Goal: Information Seeking & Learning: Learn about a topic

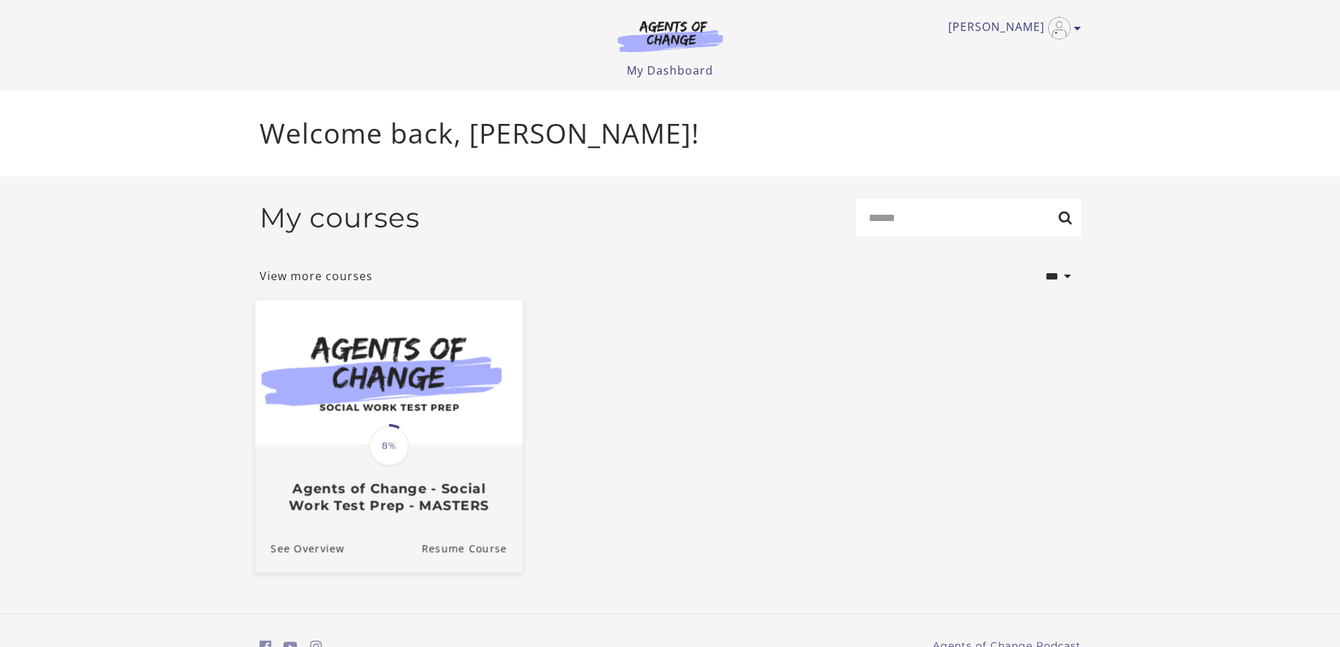
click at [404, 421] on img at bounding box center [388, 372] width 267 height 144
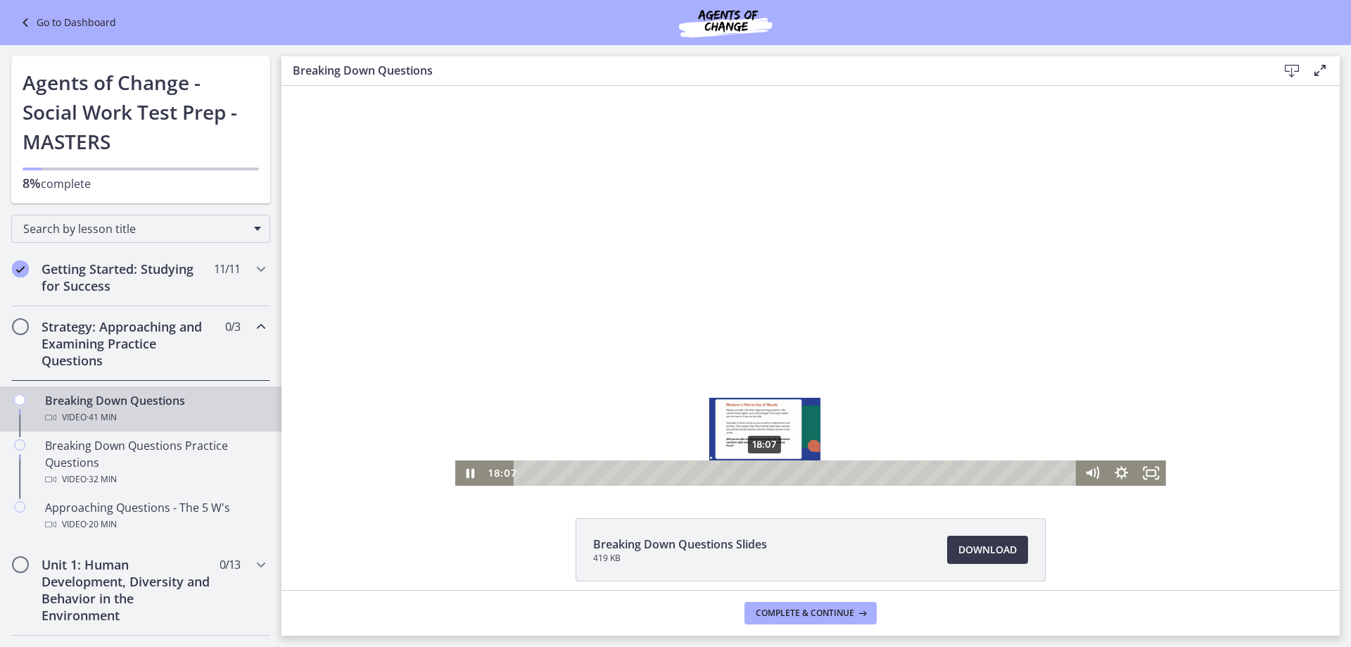
click at [760, 467] on div "18:07" at bounding box center [796, 472] width 545 height 25
click at [1255, 408] on div "Click for sound @keyframes VOLUME_SMALL_WAVE_FLASH { 0% { opacity: 0; } 33% { o…" at bounding box center [810, 286] width 1058 height 400
click at [837, 204] on div at bounding box center [810, 286] width 711 height 400
click at [733, 312] on div at bounding box center [810, 286] width 711 height 400
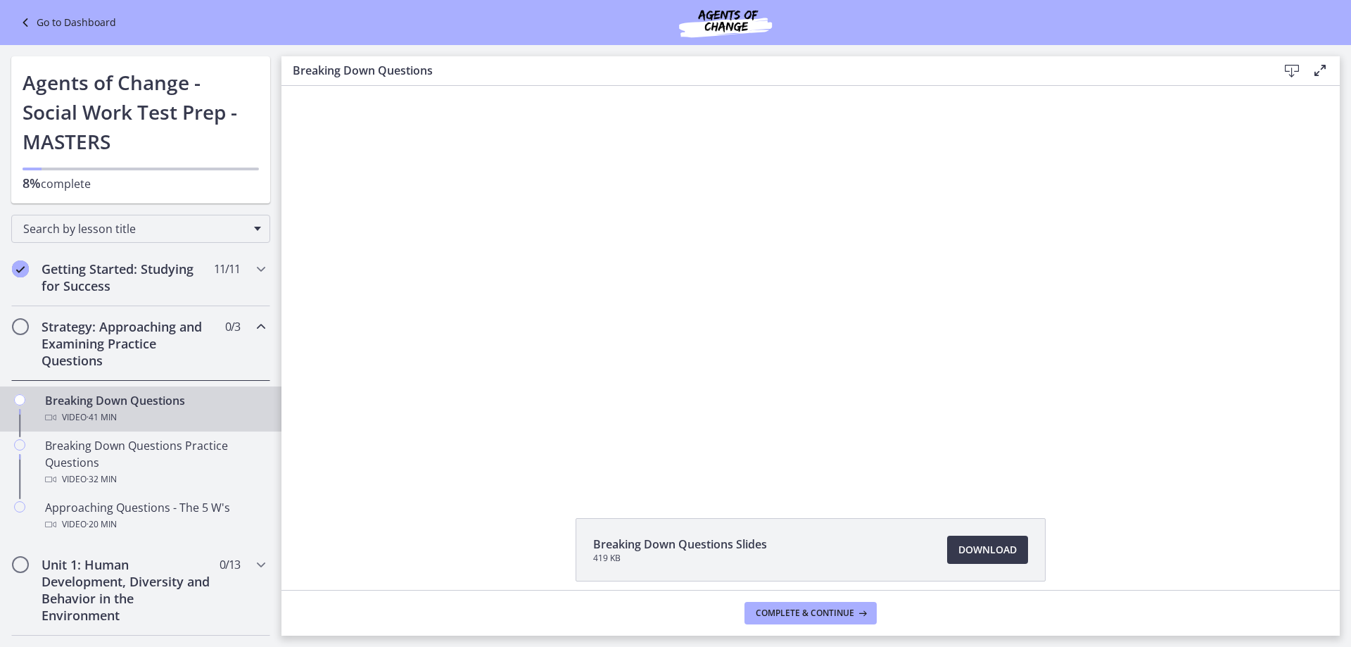
click at [455, 86] on button "Play Video: cbe18pht4o1cl02sia30.mp4" at bounding box center [455, 86] width 1 height 1
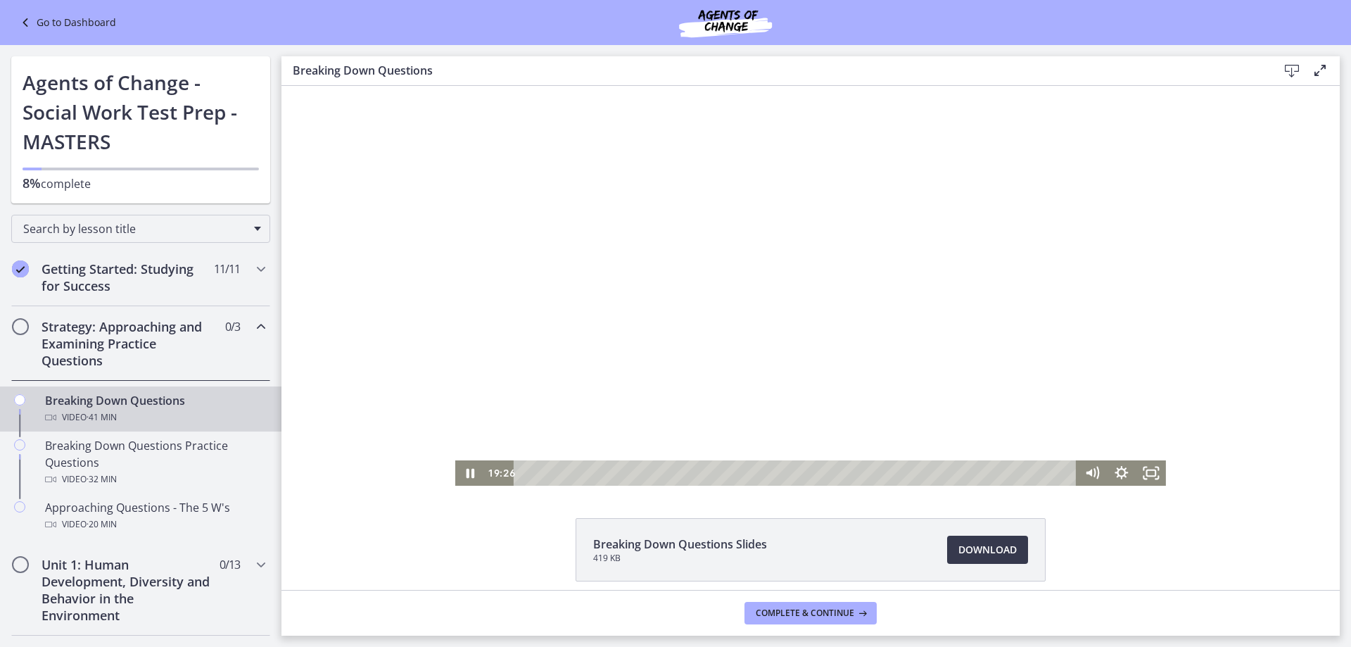
click at [790, 328] on div at bounding box center [810, 286] width 711 height 400
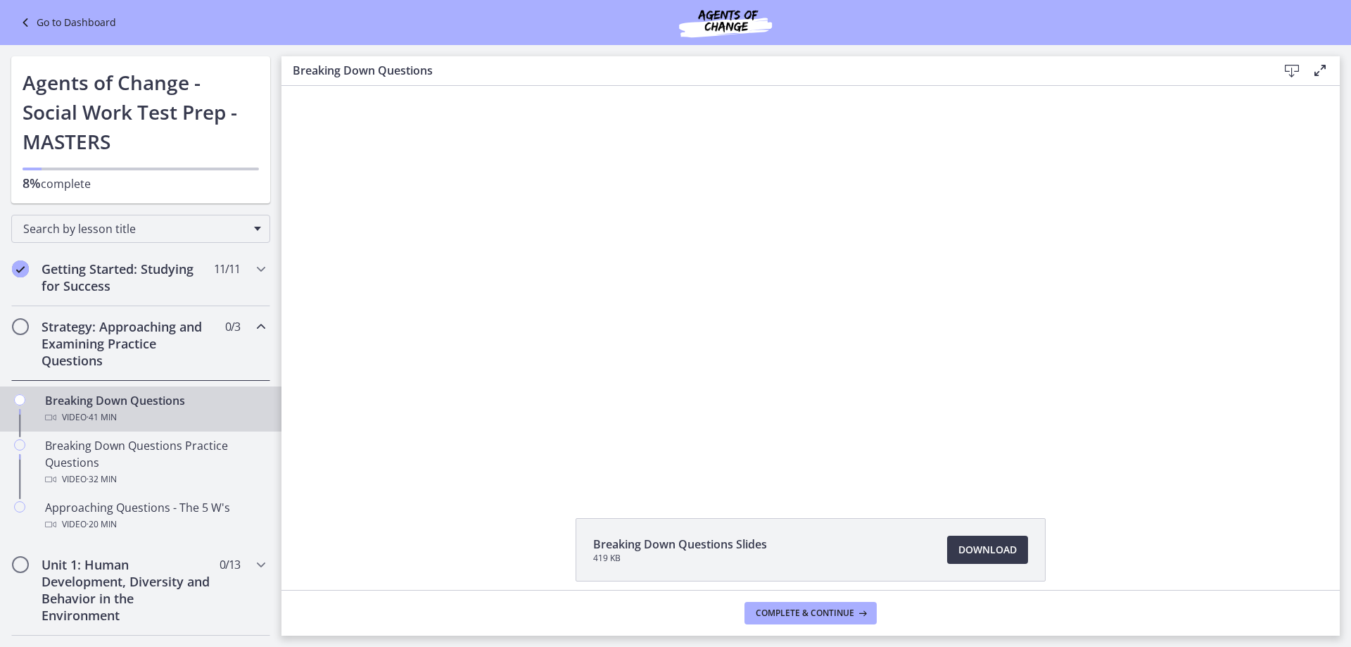
click at [790, 328] on div at bounding box center [810, 286] width 711 height 400
click at [455, 86] on button "Pause: cbe18pht4o1cl02sia30.mp4" at bounding box center [455, 86] width 1 height 1
click at [455, 86] on button "Play Video: cbe18pht4o1cl02sia30.mp4" at bounding box center [455, 86] width 1 height 1
click at [455, 86] on button "Pause: cbe18pht4o1cl02sia30.mp4" at bounding box center [455, 86] width 1 height 1
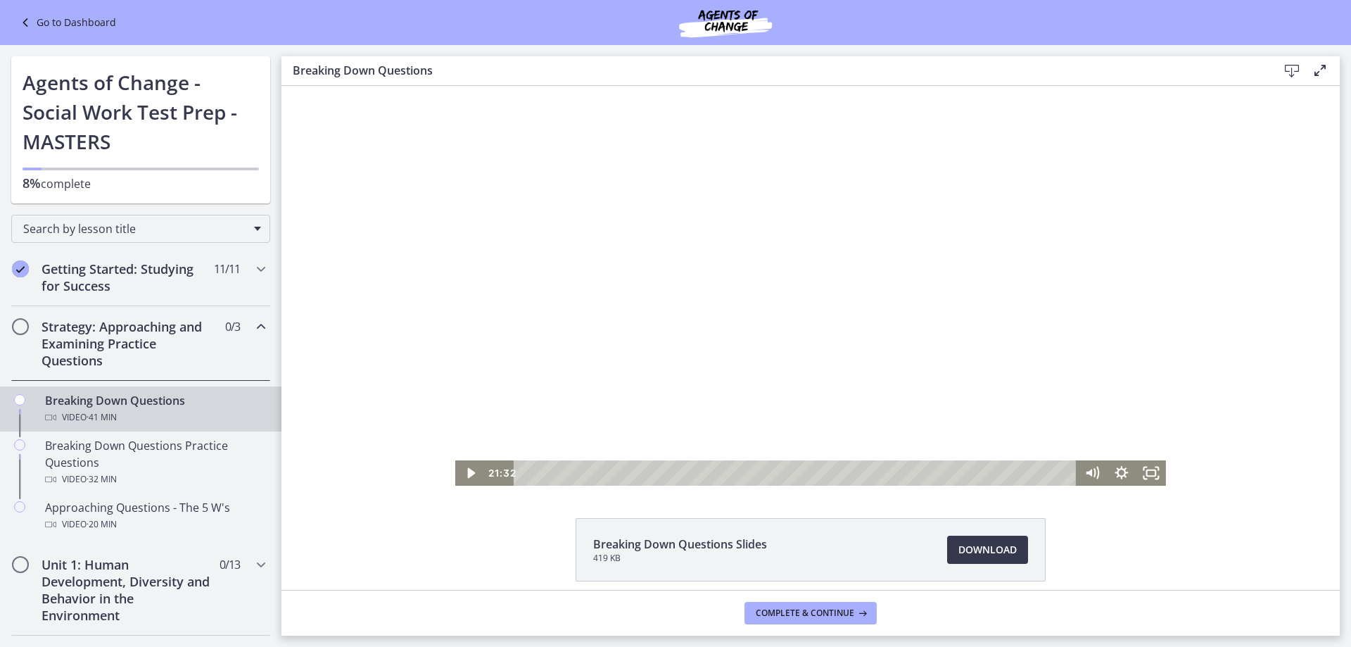
click at [787, 330] on div at bounding box center [810, 286] width 711 height 400
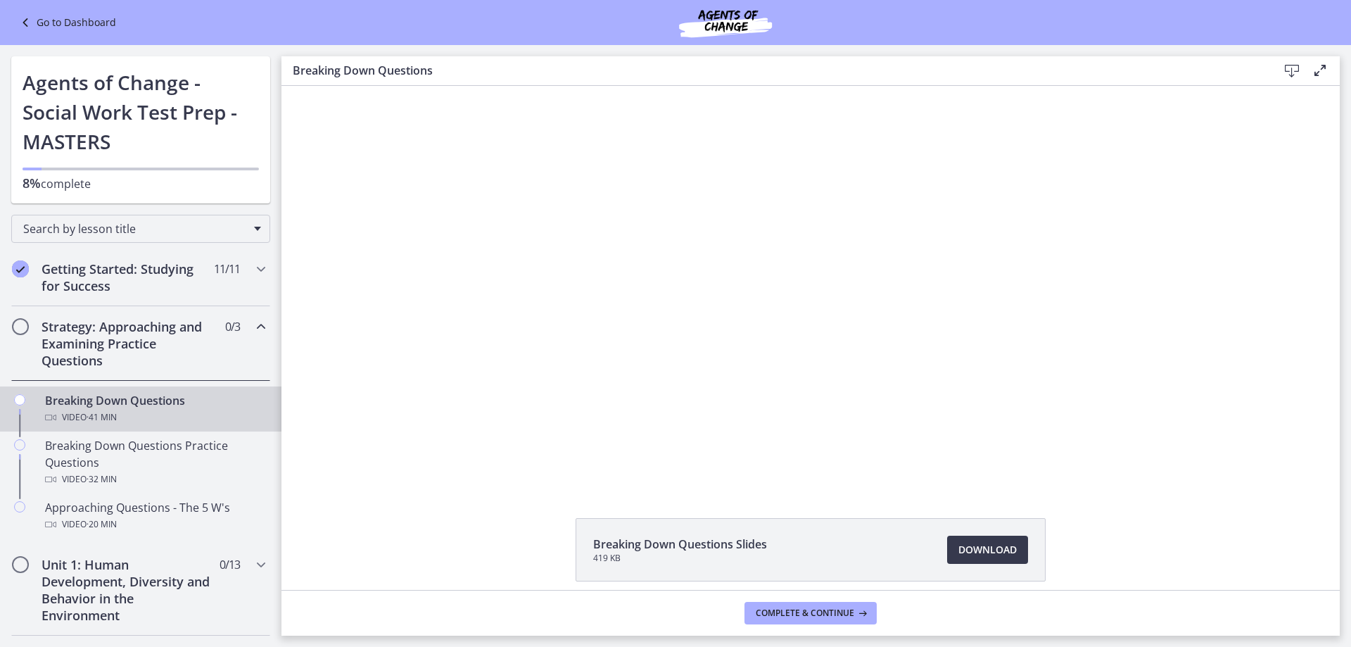
click at [455, 86] on button "Pause: cbe18pht4o1cl02sia30.mp4" at bounding box center [455, 86] width 1 height 1
click at [455, 86] on button "Play Video: cbe18pht4o1cl02sia30.mp4" at bounding box center [455, 86] width 1 height 1
click at [455, 86] on button "Pause: cbe18pht4o1cl02sia30.mp4" at bounding box center [455, 86] width 1 height 1
click at [455, 86] on button "Play Video: cbe18pht4o1cl02sia30.mp4" at bounding box center [455, 86] width 1 height 1
click at [455, 86] on button "Pause: cbe18pht4o1cl02sia30.mp4" at bounding box center [455, 86] width 1 height 1
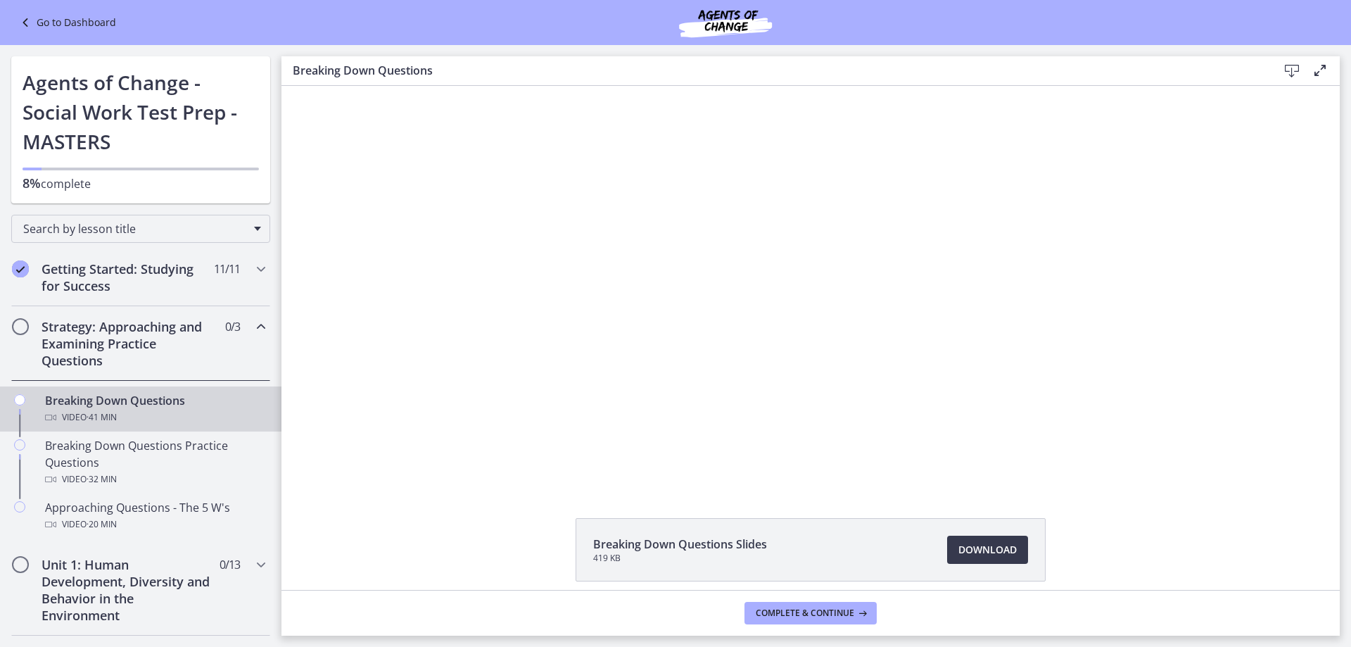
click at [455, 86] on button "Play Video: cbe18pht4o1cl02sia30.mp4" at bounding box center [455, 86] width 1 height 1
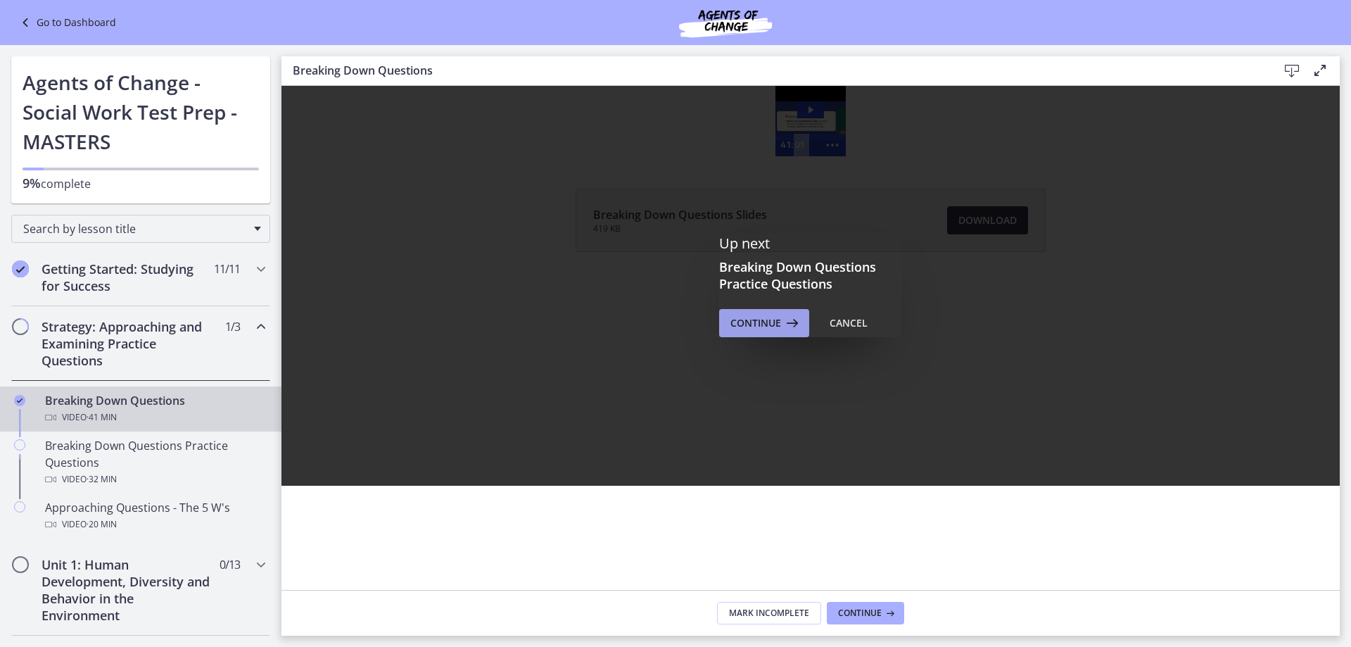
click at [744, 322] on span "Continue" at bounding box center [755, 323] width 51 height 17
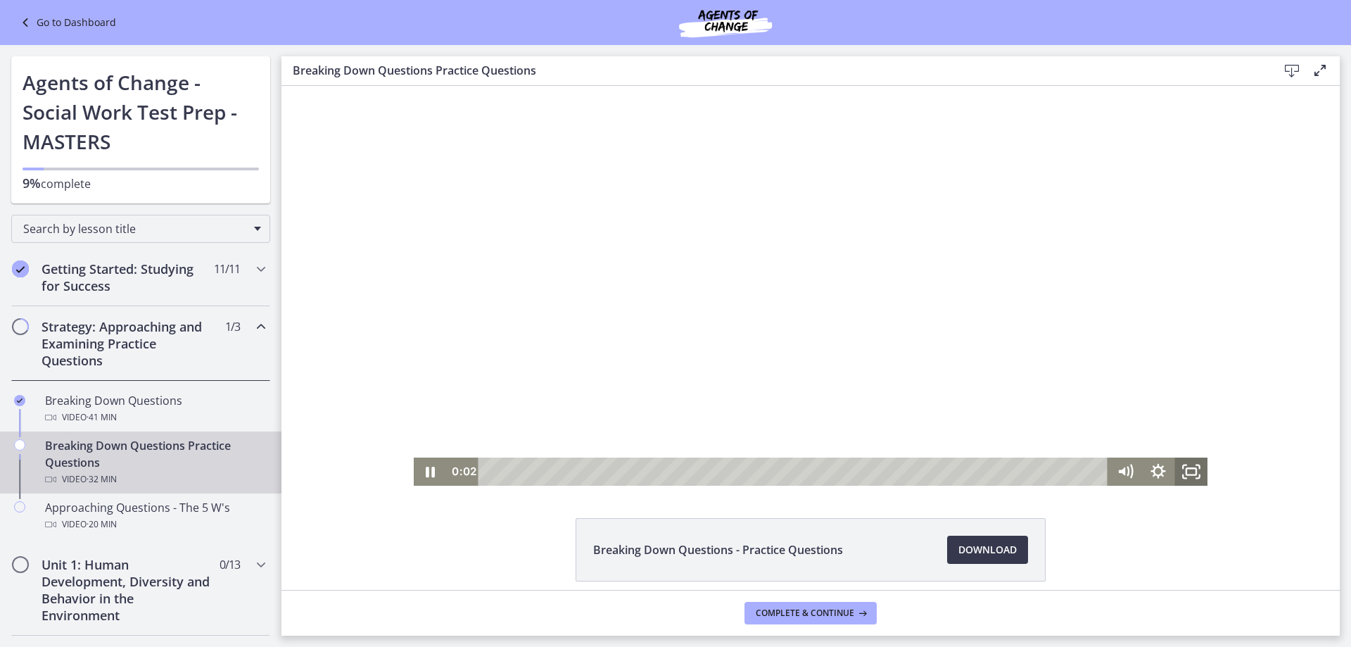
click at [1184, 485] on icon "Fullscreen" at bounding box center [1190, 471] width 33 height 28
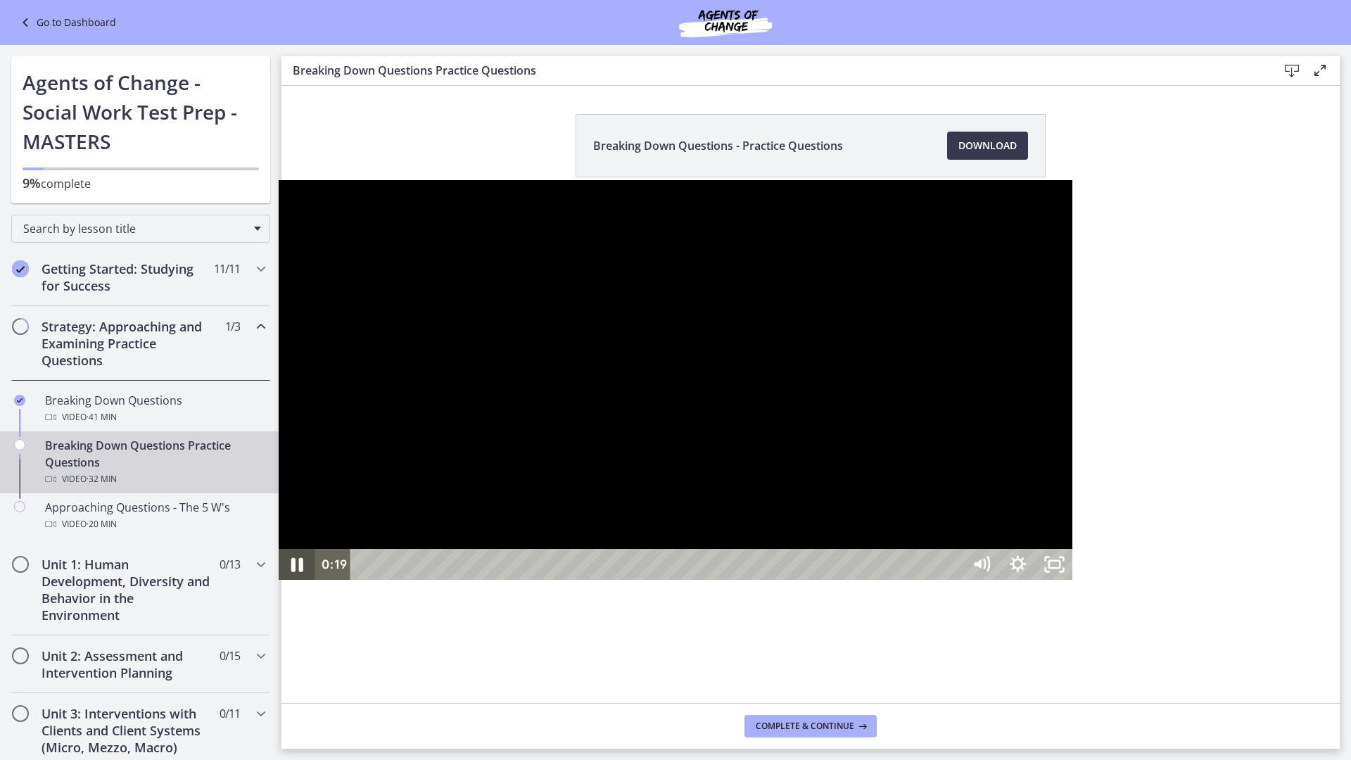
click at [274, 583] on icon "Pause" at bounding box center [296, 564] width 44 height 37
click at [616, 393] on div at bounding box center [676, 380] width 794 height 400
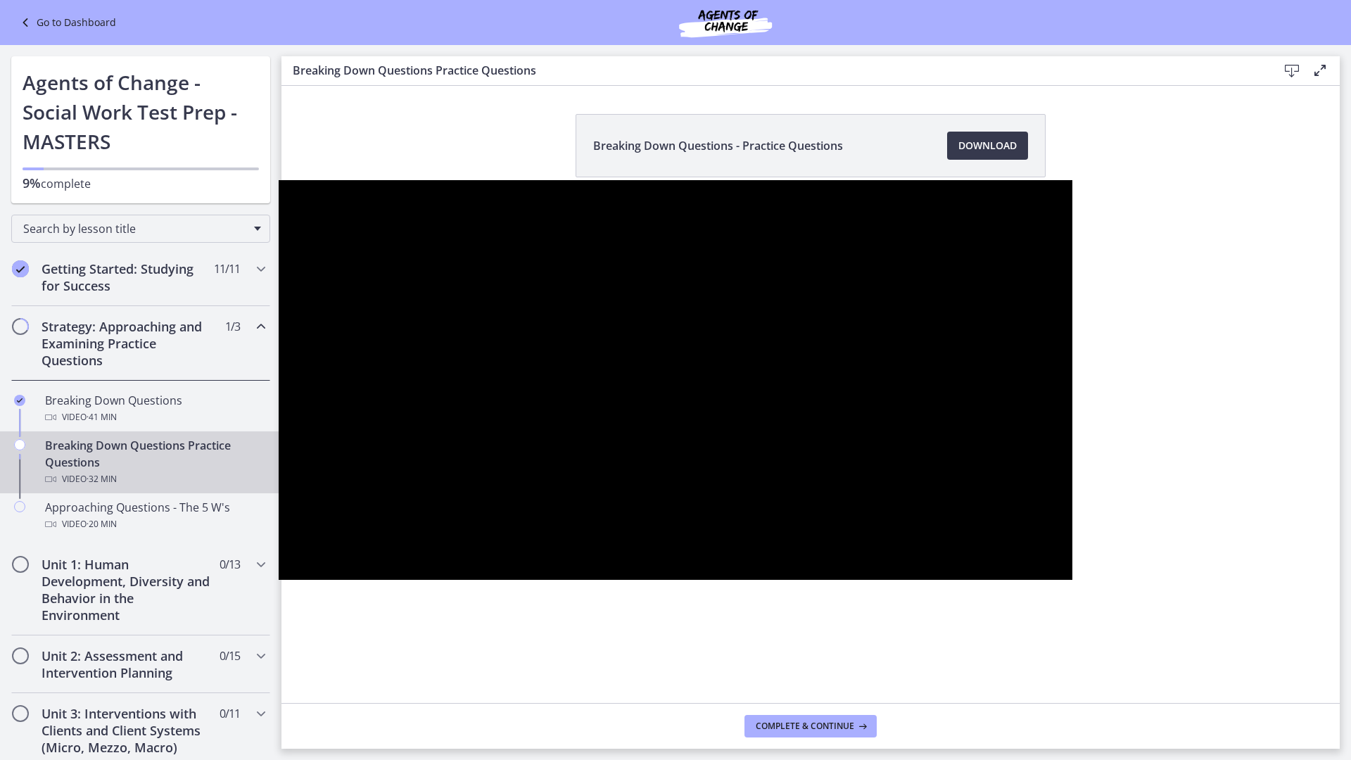
click at [279, 180] on button "Pause: cbe1c36tov91j64ibqa0.mp4" at bounding box center [279, 180] width 1 height 1
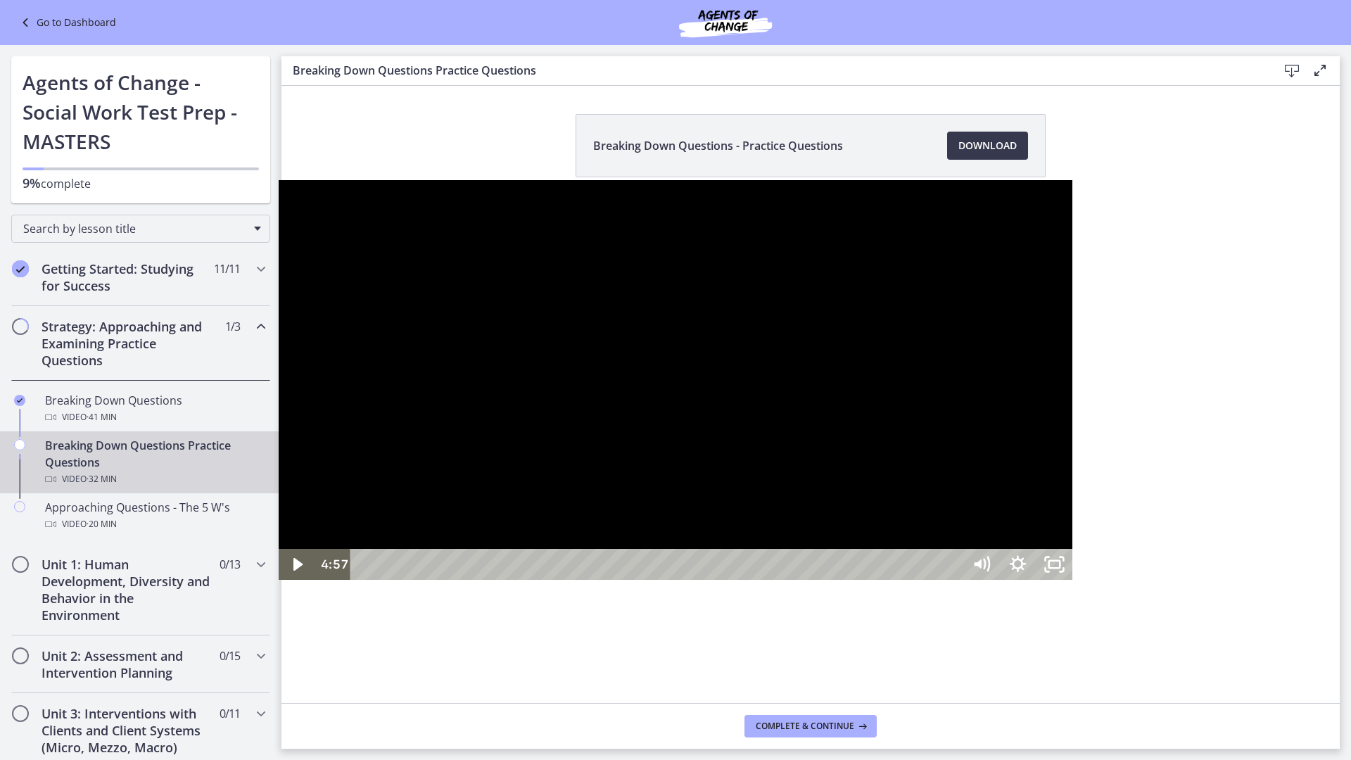
click at [739, 450] on div at bounding box center [676, 380] width 794 height 400
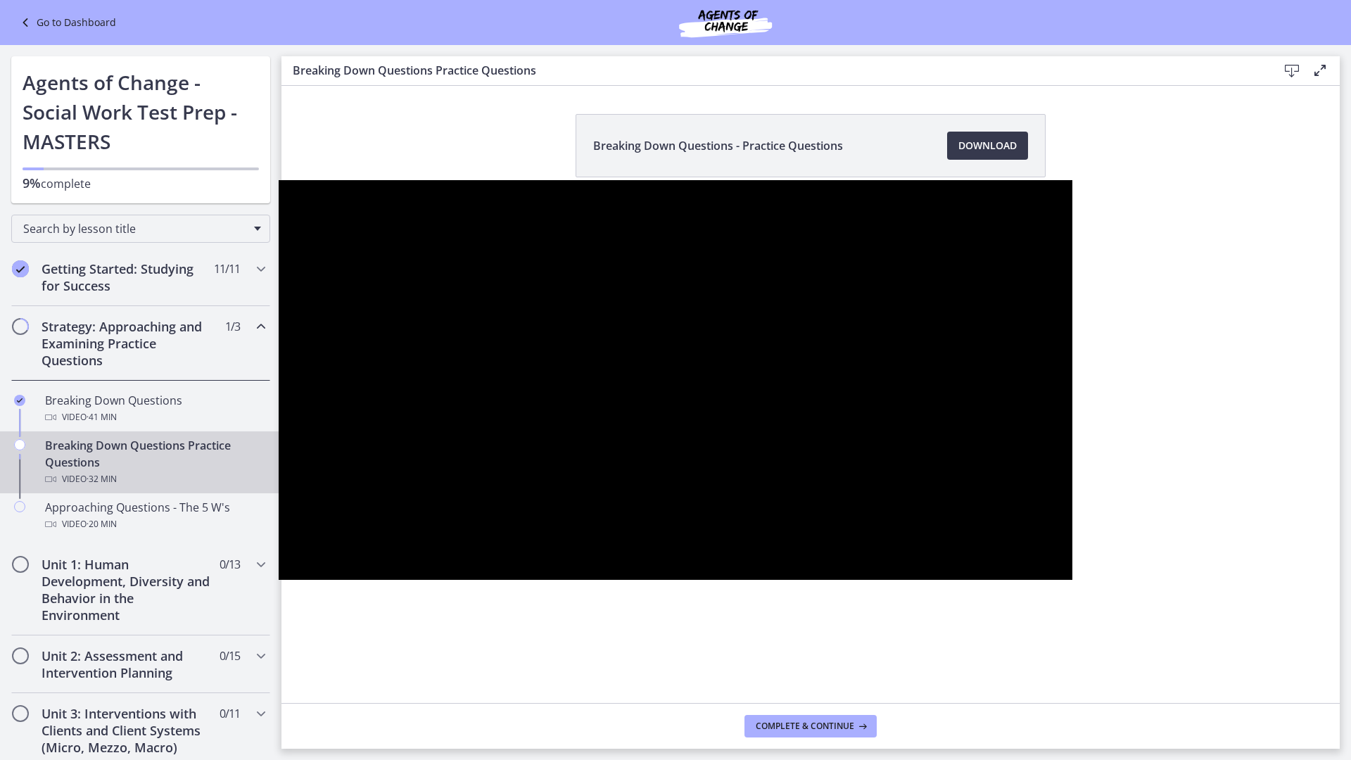
click at [279, 180] on button "Pause: cbe1c36tov91j64ibqa0.mp4" at bounding box center [279, 180] width 1 height 1
click at [279, 180] on button "Play Video: cbe1c36tov91j64ibqa0.mp4" at bounding box center [279, 180] width 1 height 1
click at [279, 180] on button "Pause: cbe1c36tov91j64ibqa0.mp4" at bounding box center [279, 180] width 1 height 1
click at [279, 180] on button "Play Video: cbe1c36tov91j64ibqa0.mp4" at bounding box center [279, 180] width 1 height 1
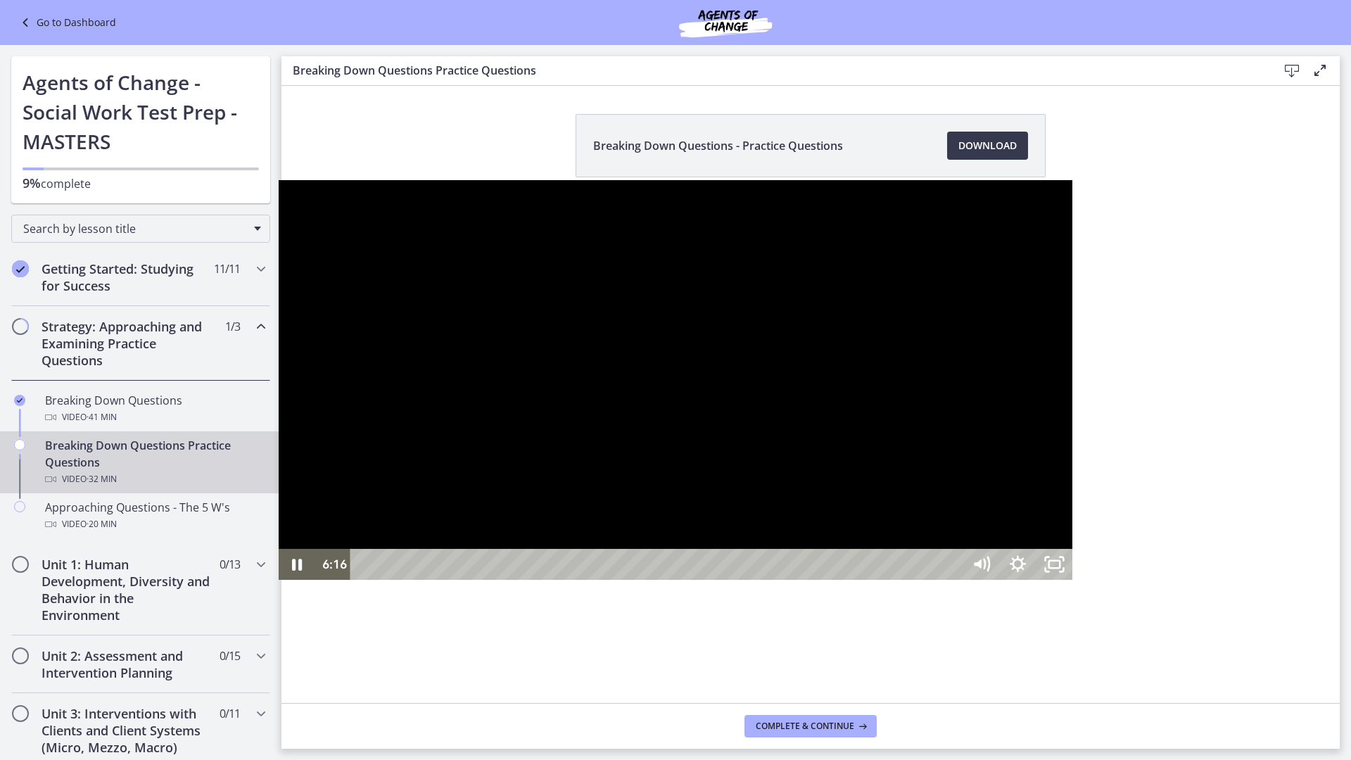
click at [279, 180] on button "Pause: cbe1c36tov91j64ibqa0.mp4" at bounding box center [279, 180] width 1 height 1
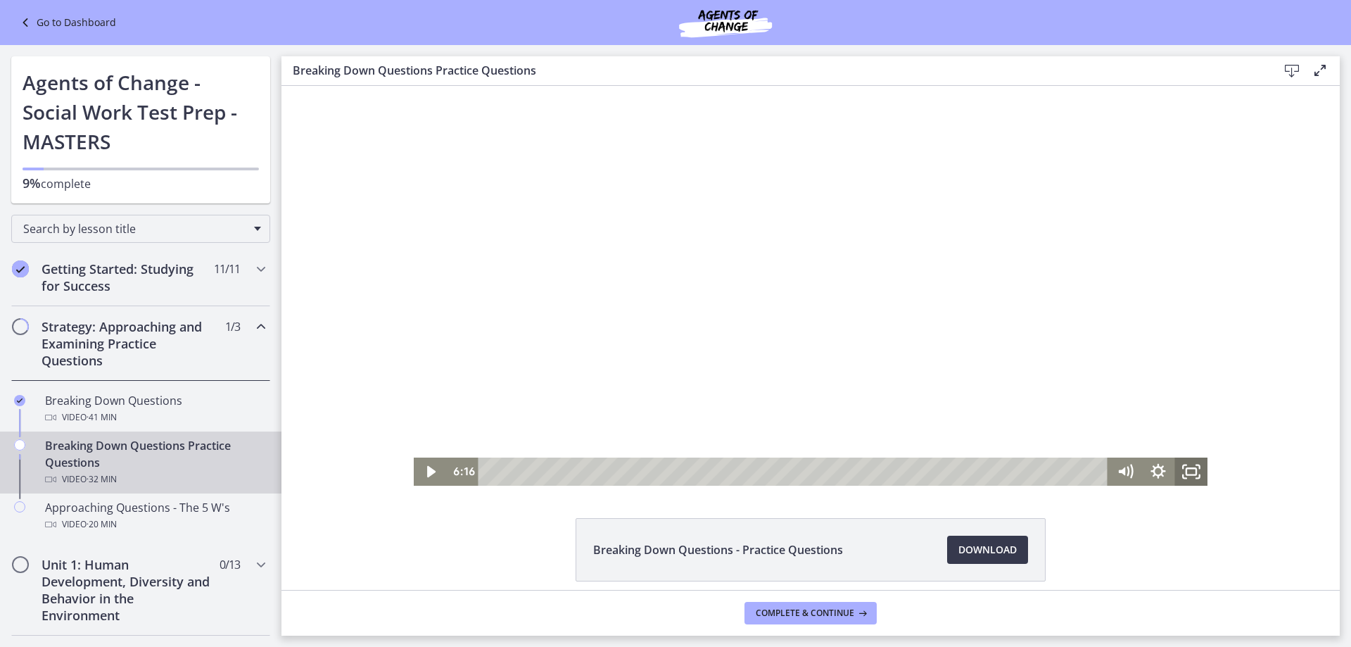
click at [1189, 468] on rect "Fullscreen" at bounding box center [1191, 471] width 10 height 6
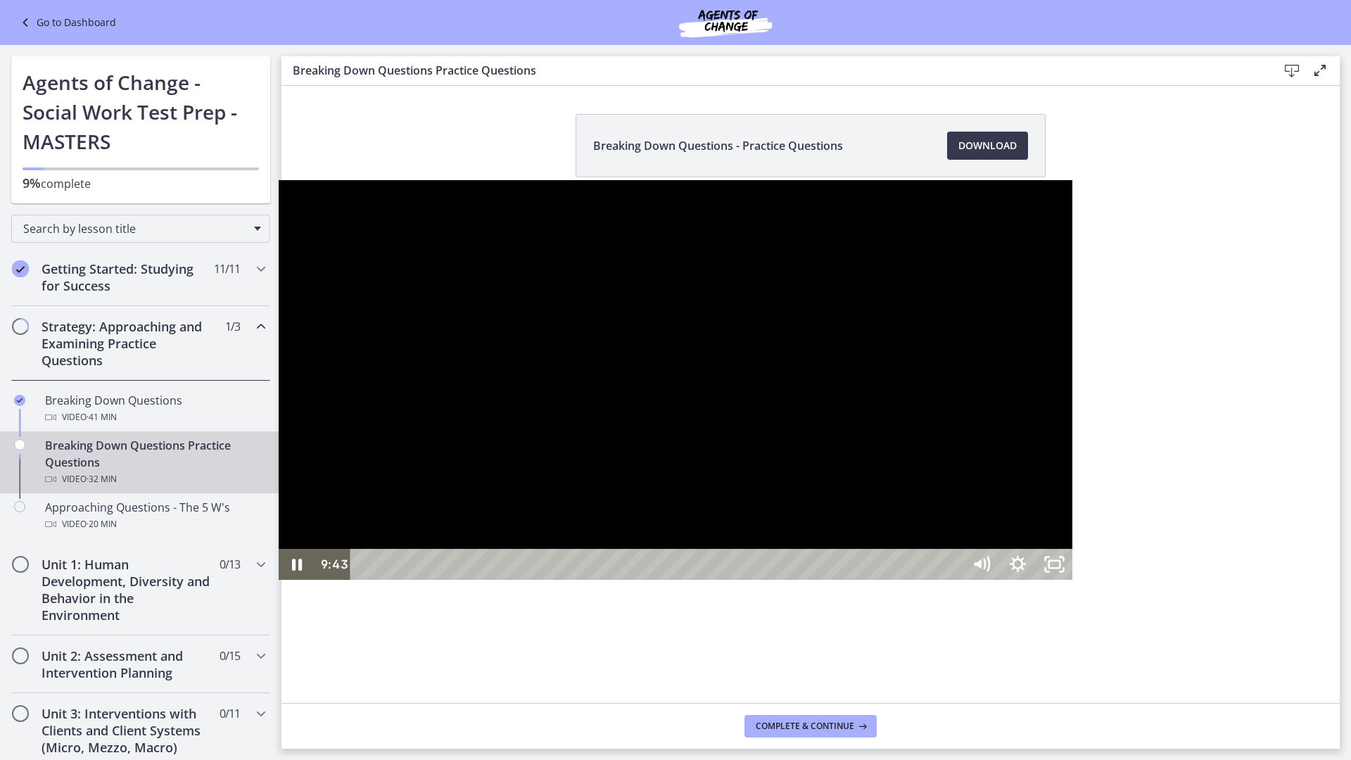
click at [854, 573] on div at bounding box center [676, 380] width 794 height 400
click at [639, 365] on div at bounding box center [676, 380] width 794 height 400
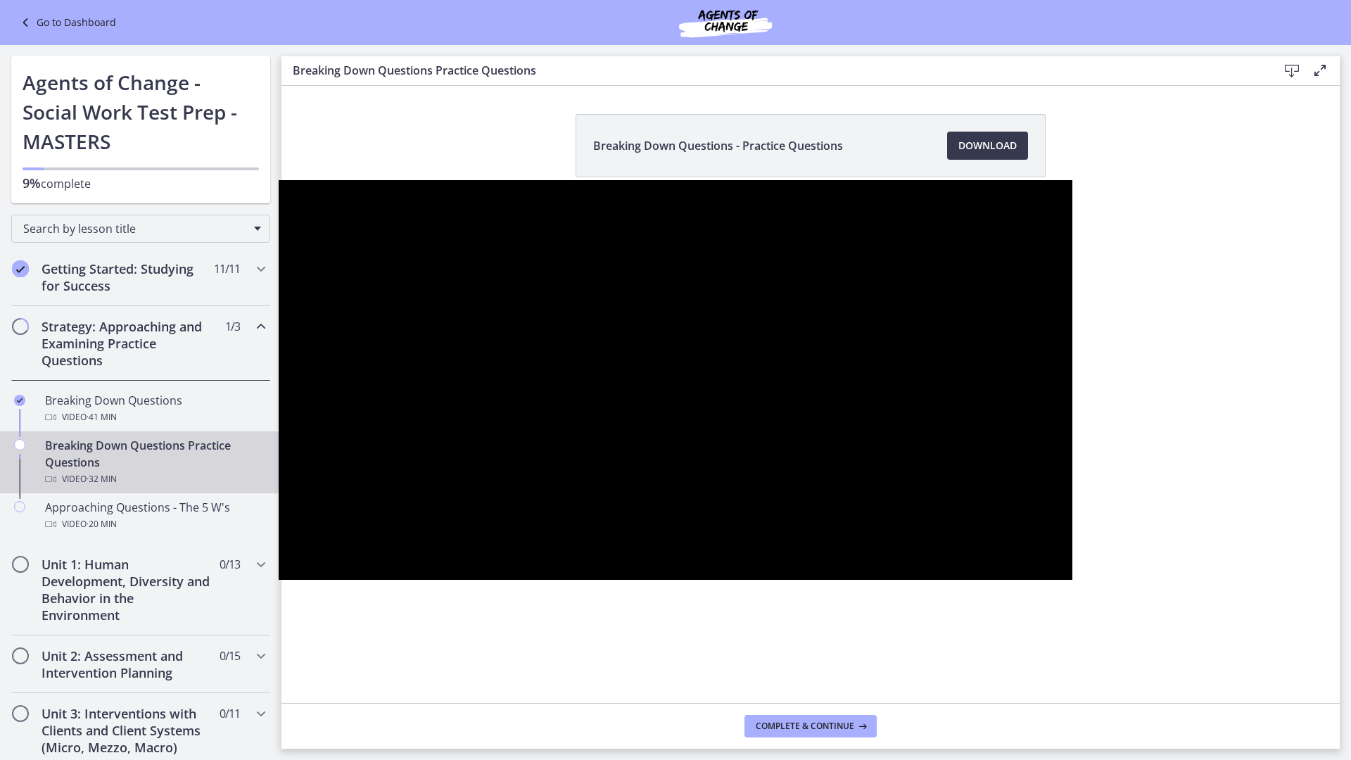
click at [639, 365] on div at bounding box center [676, 380] width 794 height 400
click at [604, 334] on div at bounding box center [676, 380] width 794 height 400
click at [279, 180] on button "Pause: cbe1c36tov91j64ibqa0.mp4" at bounding box center [279, 180] width 1 height 1
click at [279, 180] on button "Play Video: cbe1c36tov91j64ibqa0.mp4" at bounding box center [279, 180] width 1 height 1
click at [279, 180] on button "Pause: cbe1c36tov91j64ibqa0.mp4" at bounding box center [279, 180] width 1 height 1
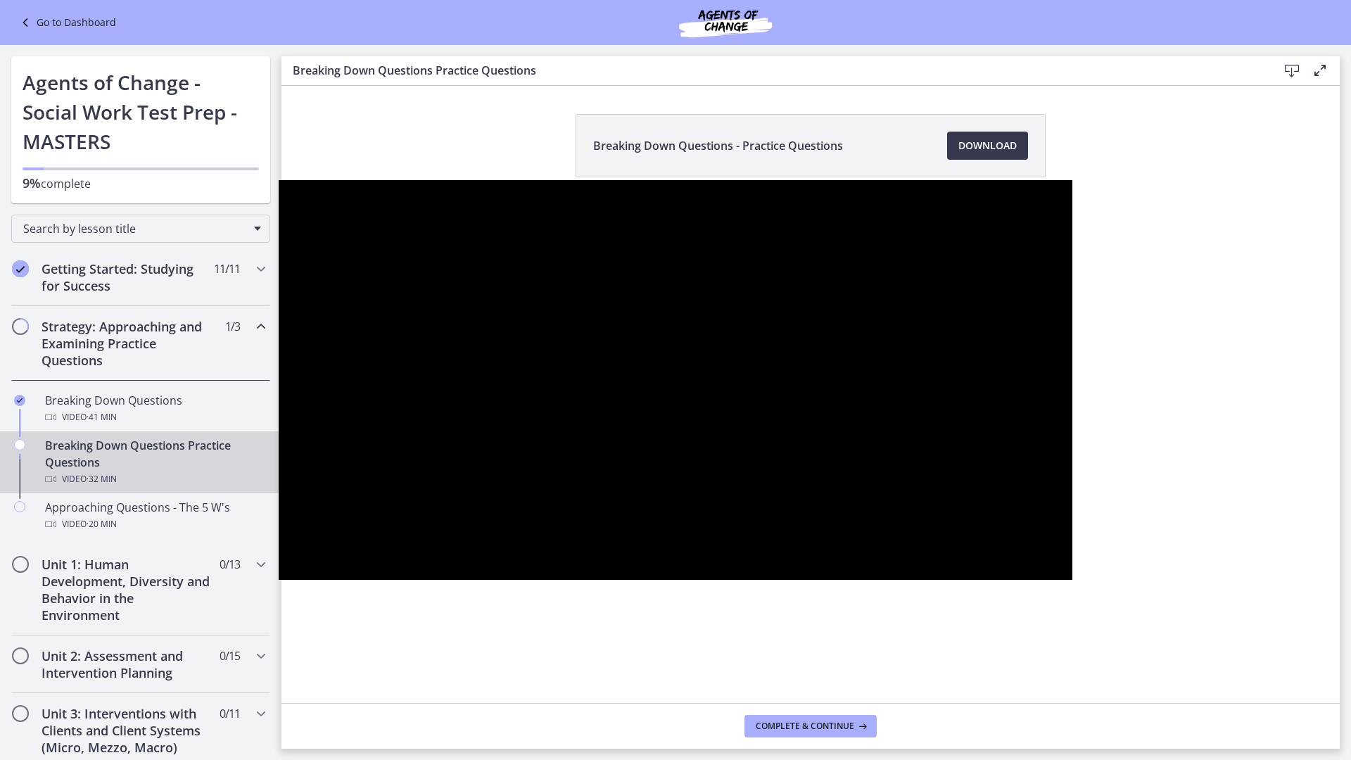
click at [279, 180] on button "Play Video: cbe1c36tov91j64ibqa0.mp4" at bounding box center [279, 180] width 1 height 1
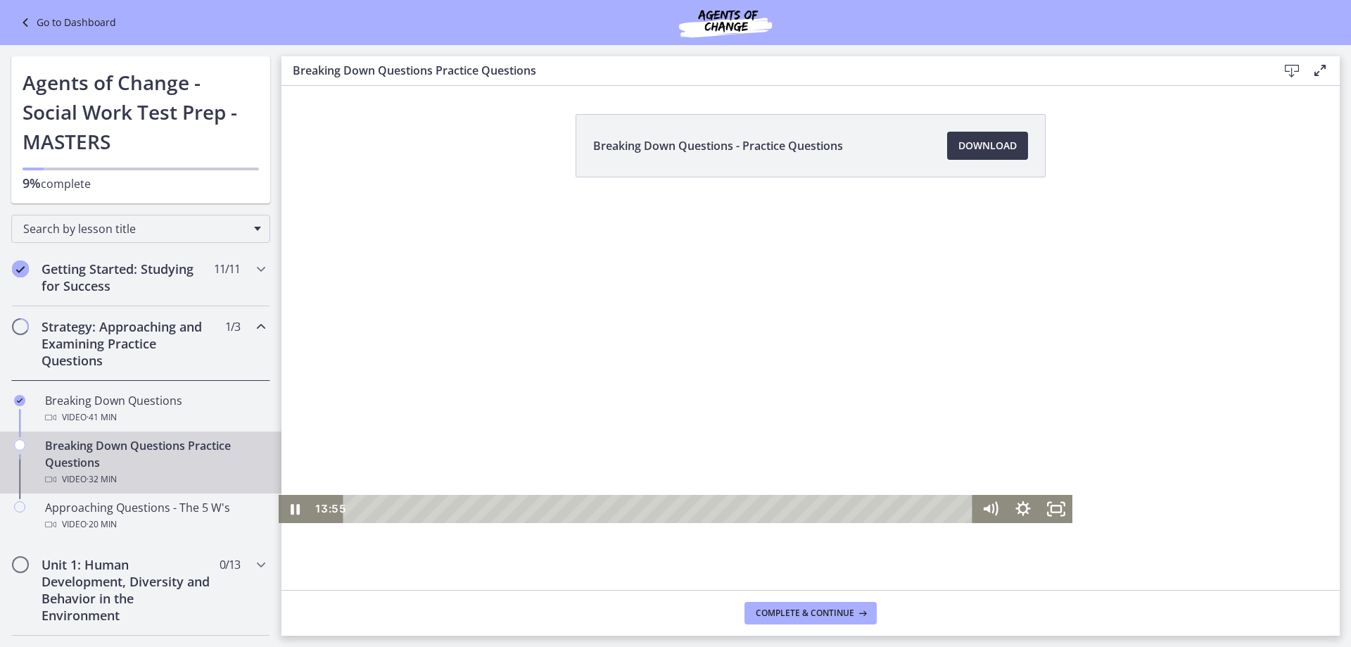
click at [279, 124] on button "Pause: cbe1c36tov91j64ibqa0.mp4" at bounding box center [279, 124] width 1 height 1
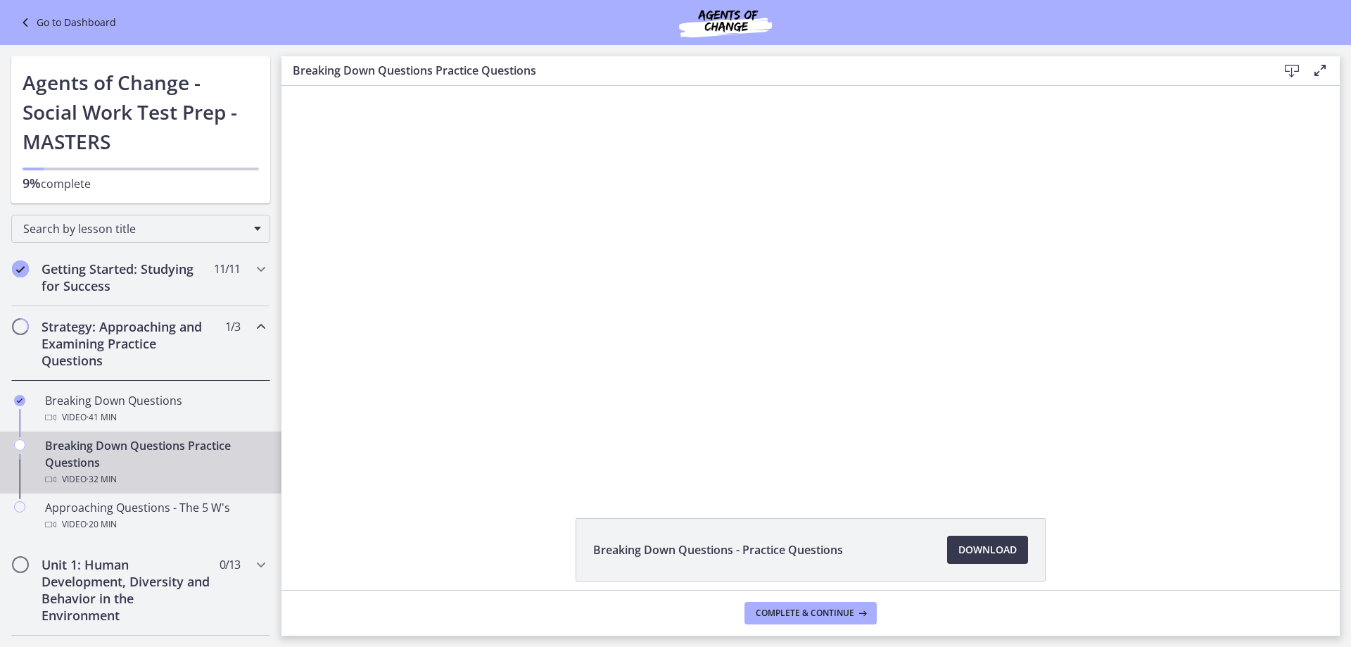
click at [414, 86] on button "Play Video: cbe1c36tov91j64ibqa0.mp4" at bounding box center [414, 86] width 1 height 1
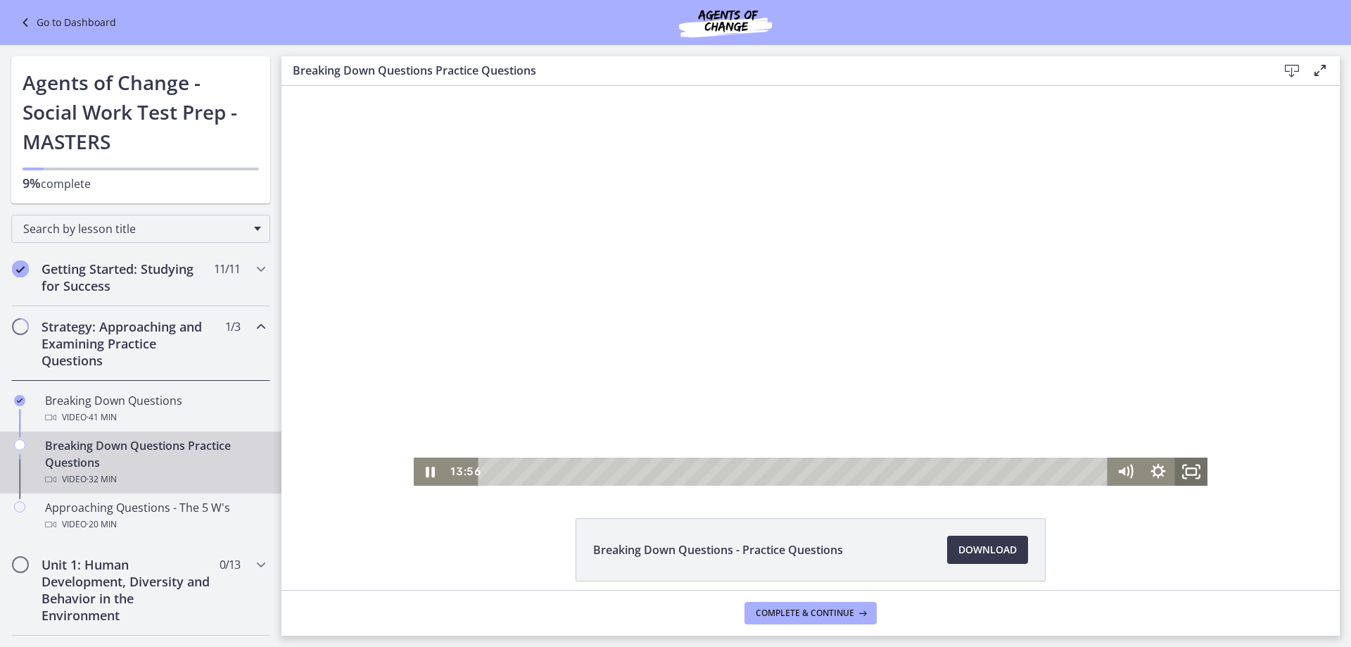
click at [1196, 478] on icon "Fullscreen" at bounding box center [1190, 471] width 33 height 28
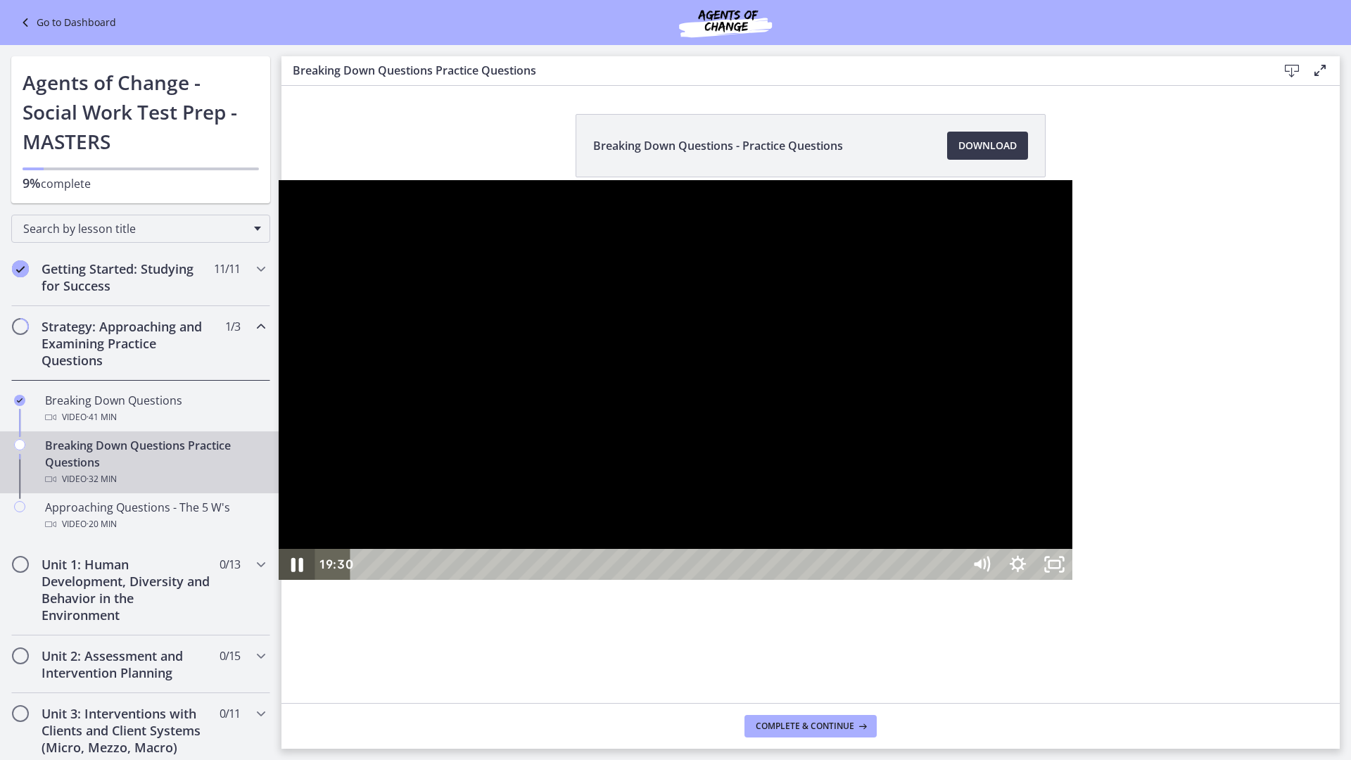
click at [274, 583] on icon "Pause" at bounding box center [296, 564] width 44 height 37
click at [824, 499] on div at bounding box center [676, 380] width 794 height 400
click at [755, 352] on div at bounding box center [676, 380] width 794 height 400
click at [635, 364] on div at bounding box center [676, 380] width 794 height 400
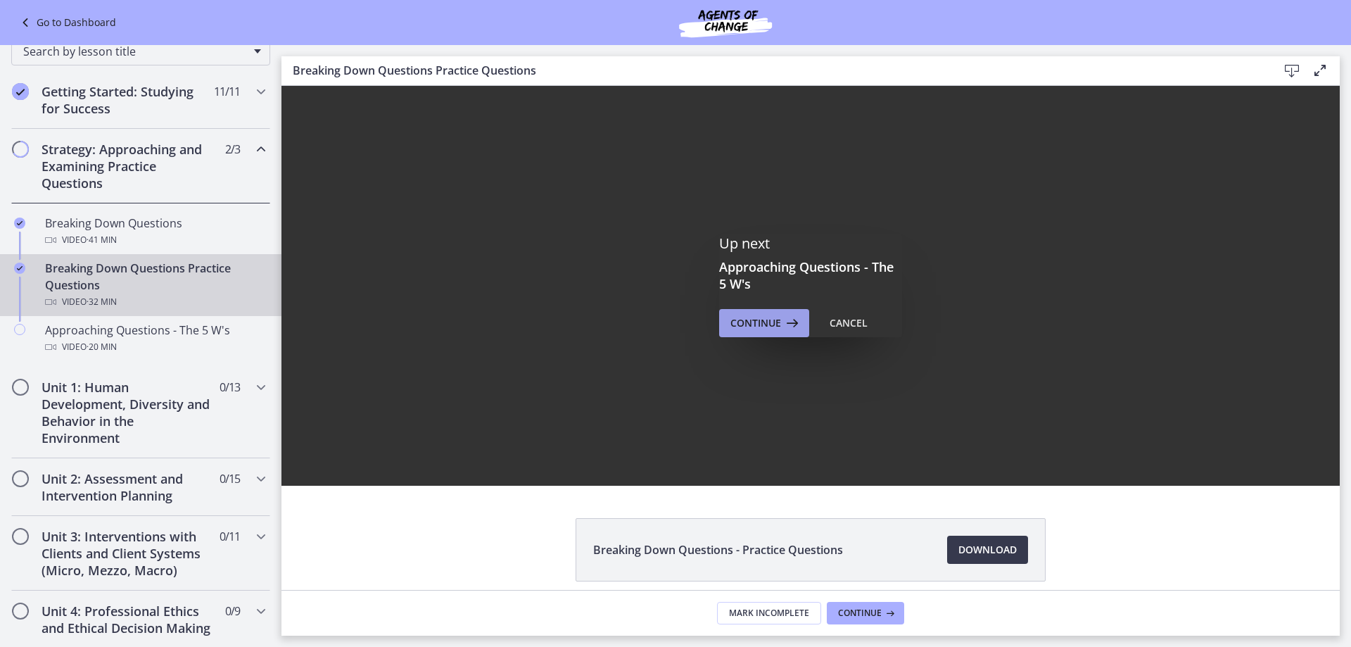
click at [758, 329] on span "Continue" at bounding box center [755, 323] width 51 height 17
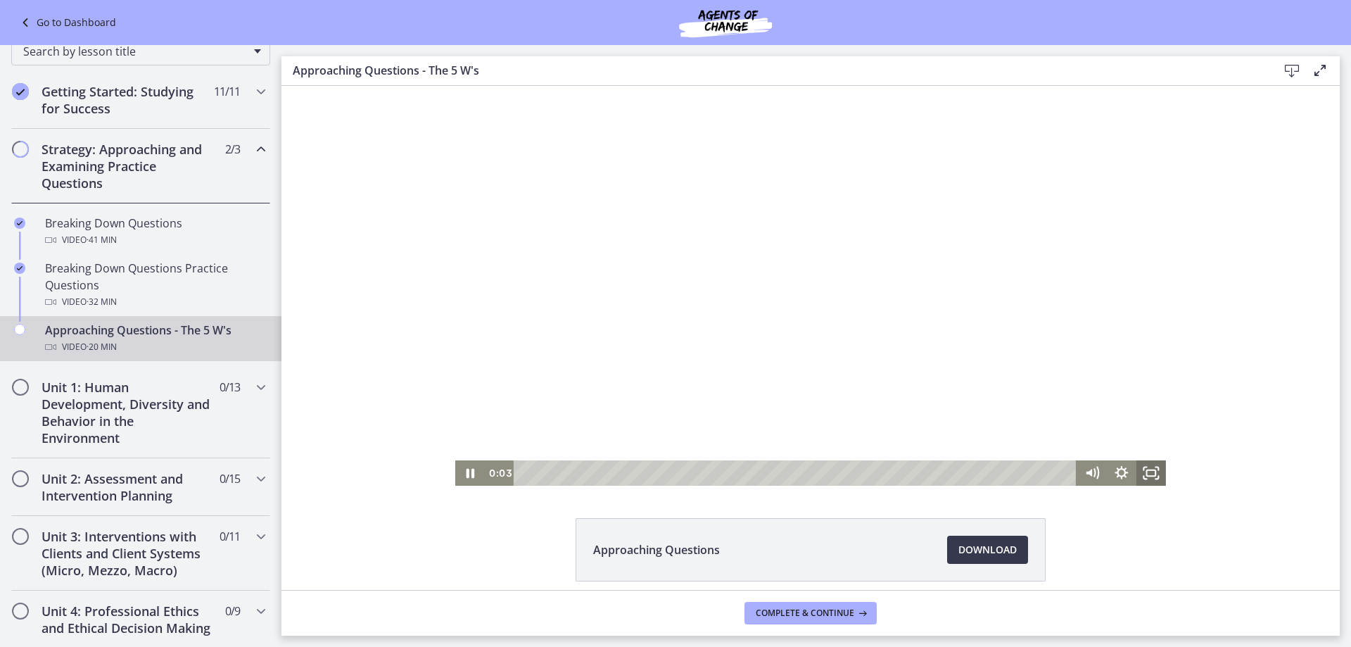
click at [1143, 475] on icon "Fullscreen" at bounding box center [1151, 472] width 30 height 25
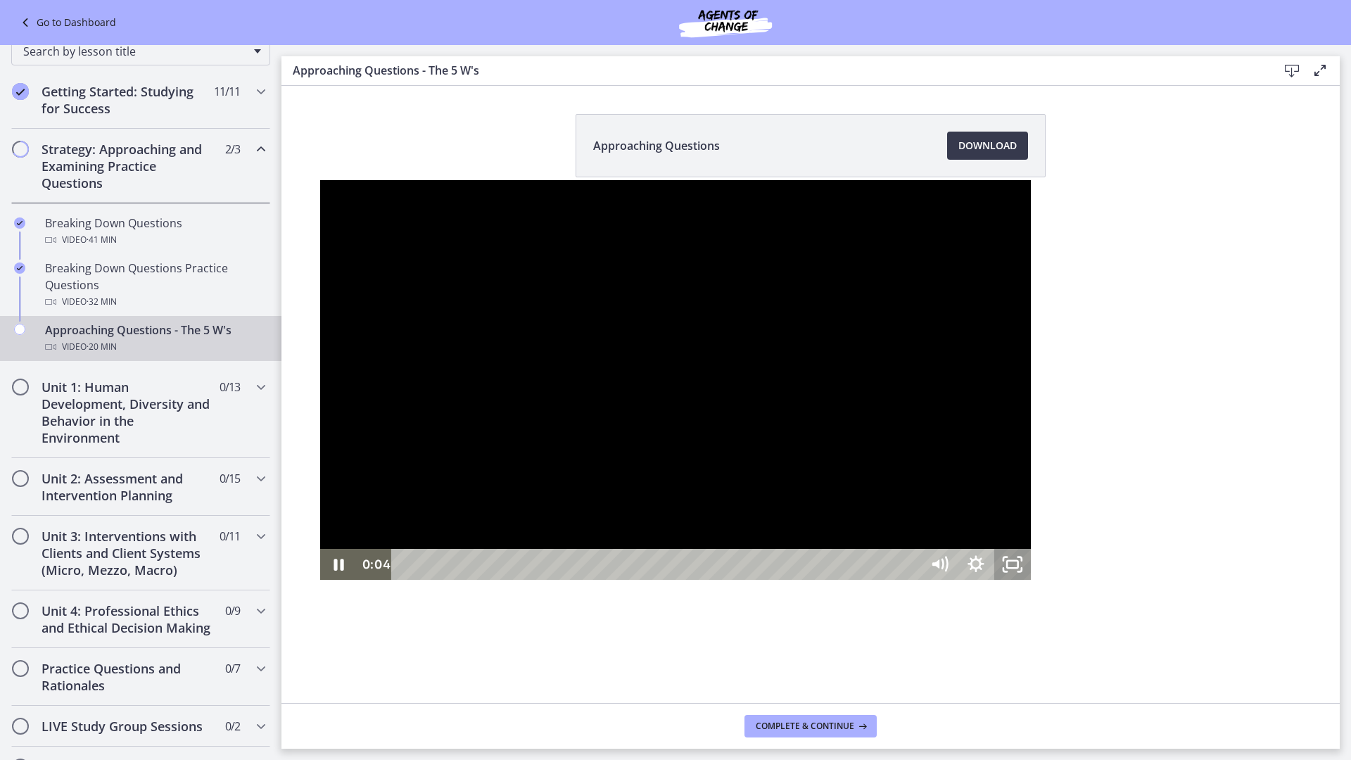
click at [1031, 580] on icon "Unfullscreen" at bounding box center [1012, 564] width 37 height 31
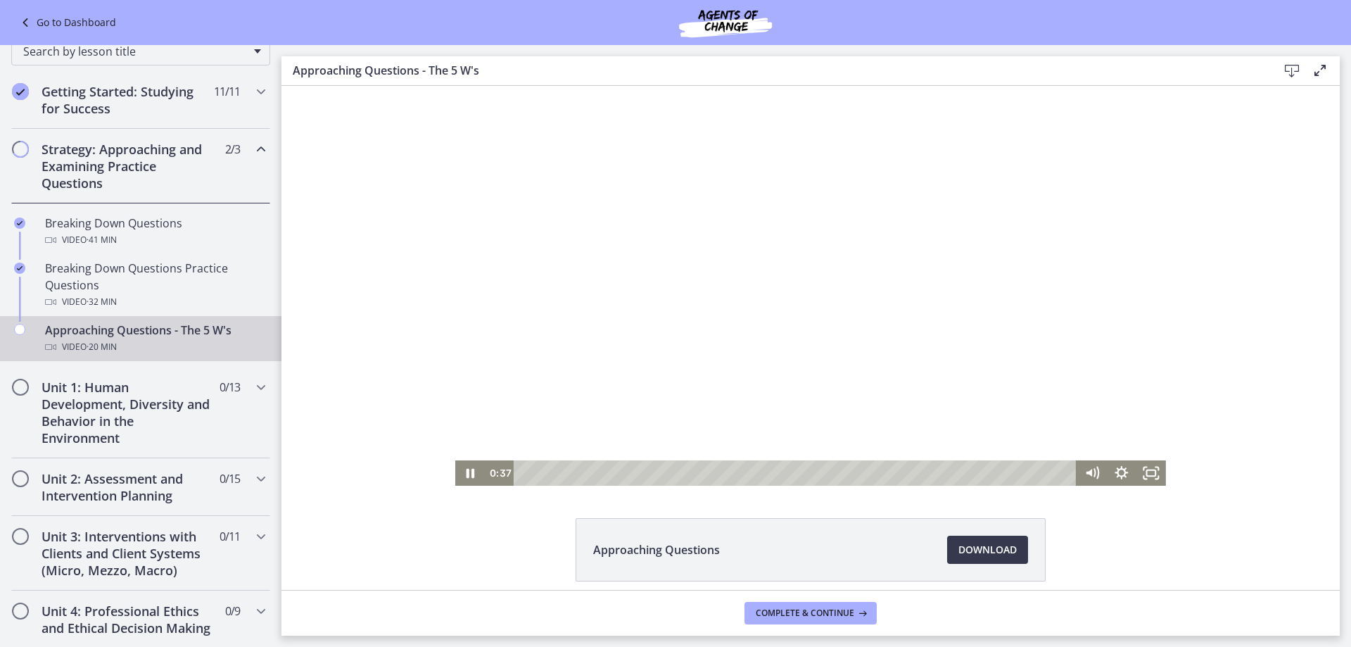
click at [653, 265] on div at bounding box center [810, 286] width 711 height 400
click at [455, 86] on button "Play Video: cbe1e5mtov91j64ibqeg.mp4" at bounding box center [455, 86] width 1 height 1
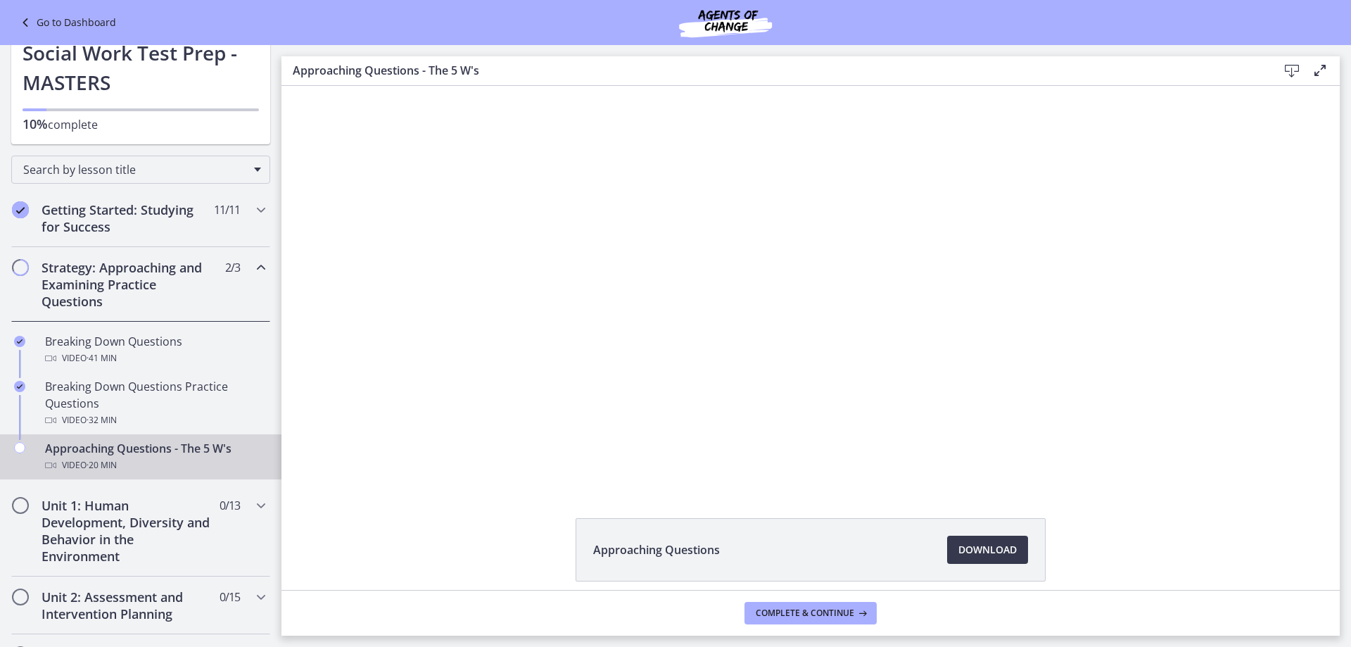
scroll to position [41, 0]
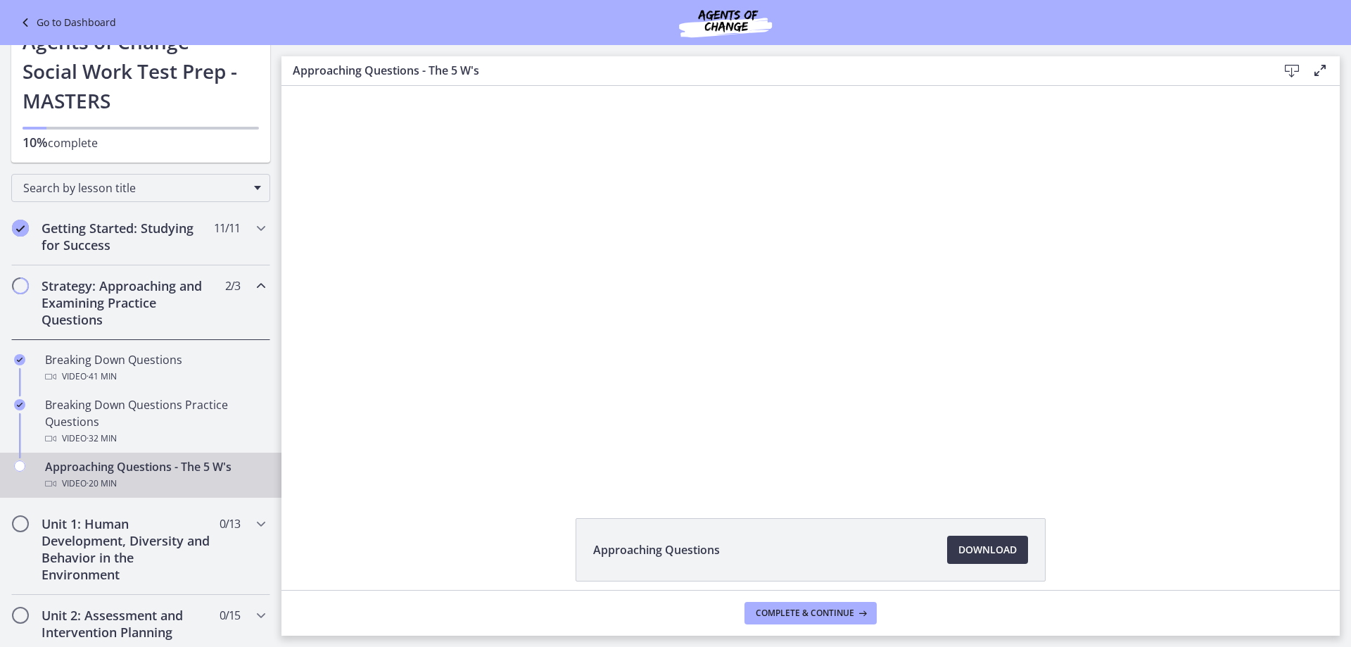
click at [1350, 126] on main "Approaching Questions - The 5 W's Download Enable fullscreen Approaching Questi…" at bounding box center [816, 346] width 1070 height 602
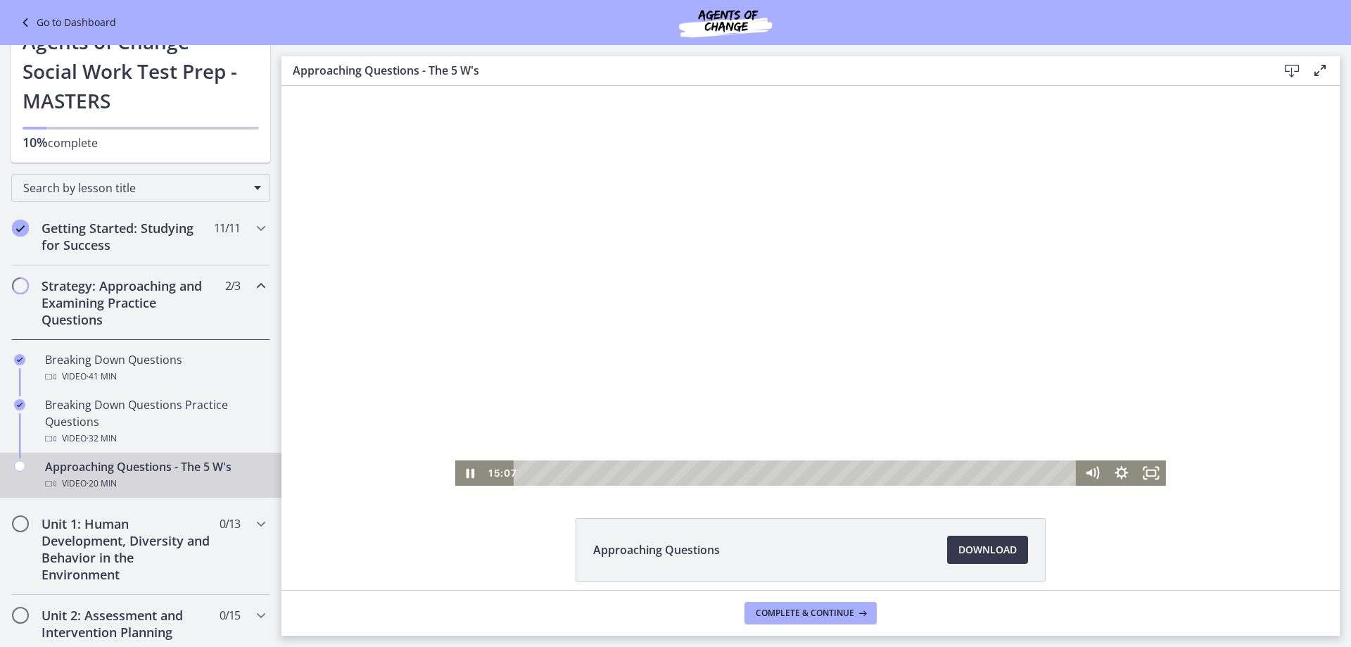
click at [794, 308] on div at bounding box center [810, 286] width 711 height 400
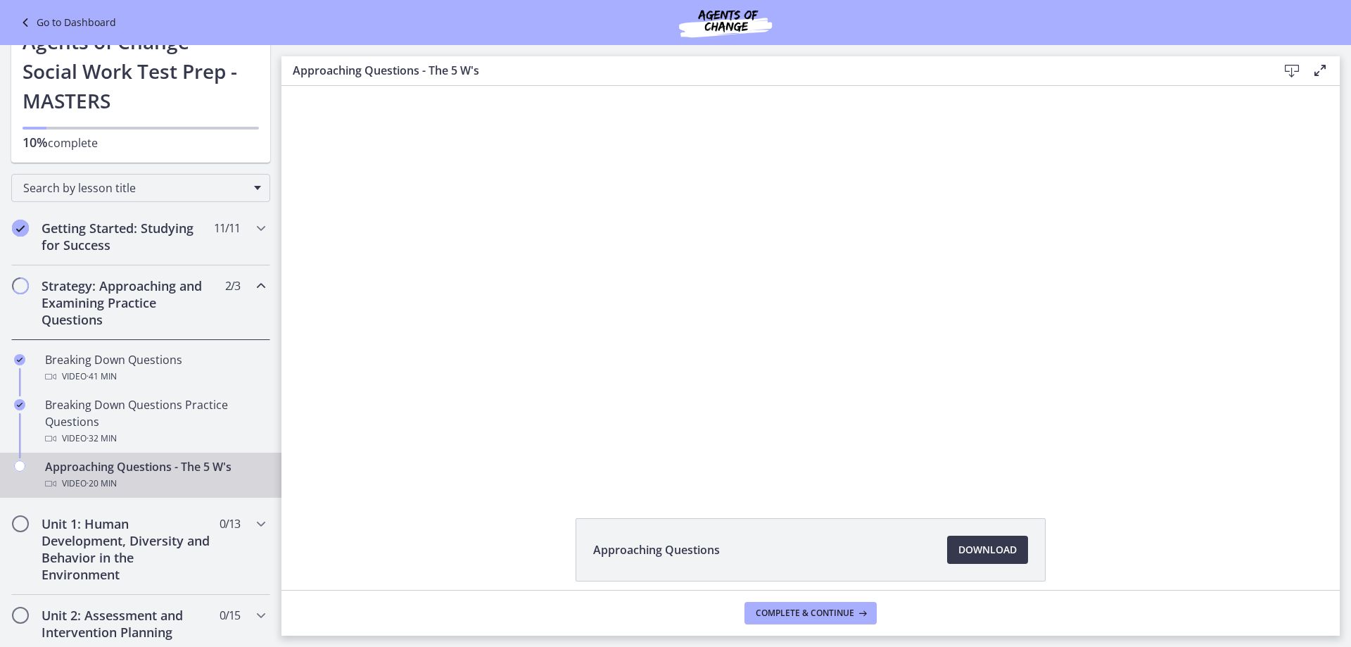
click at [455, 86] on button "Play Video: cbe1e5mtov91j64ibqeg.mp4" at bounding box center [455, 86] width 1 height 1
click at [455, 86] on button "Pause: cbe1e5mtov91j64ibqeg.mp4" at bounding box center [455, 86] width 1 height 1
click at [455, 86] on button "Play Video: cbe1e5mtov91j64ibqeg.mp4" at bounding box center [455, 86] width 1 height 1
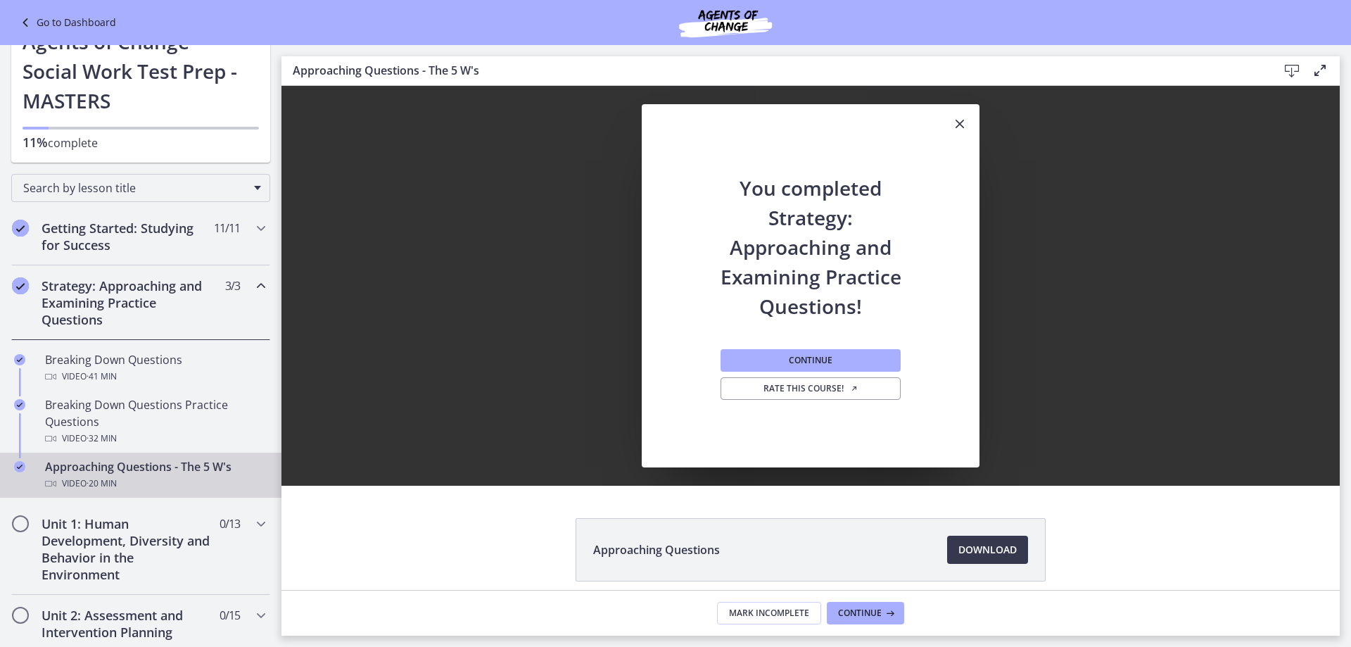
scroll to position [0, 0]
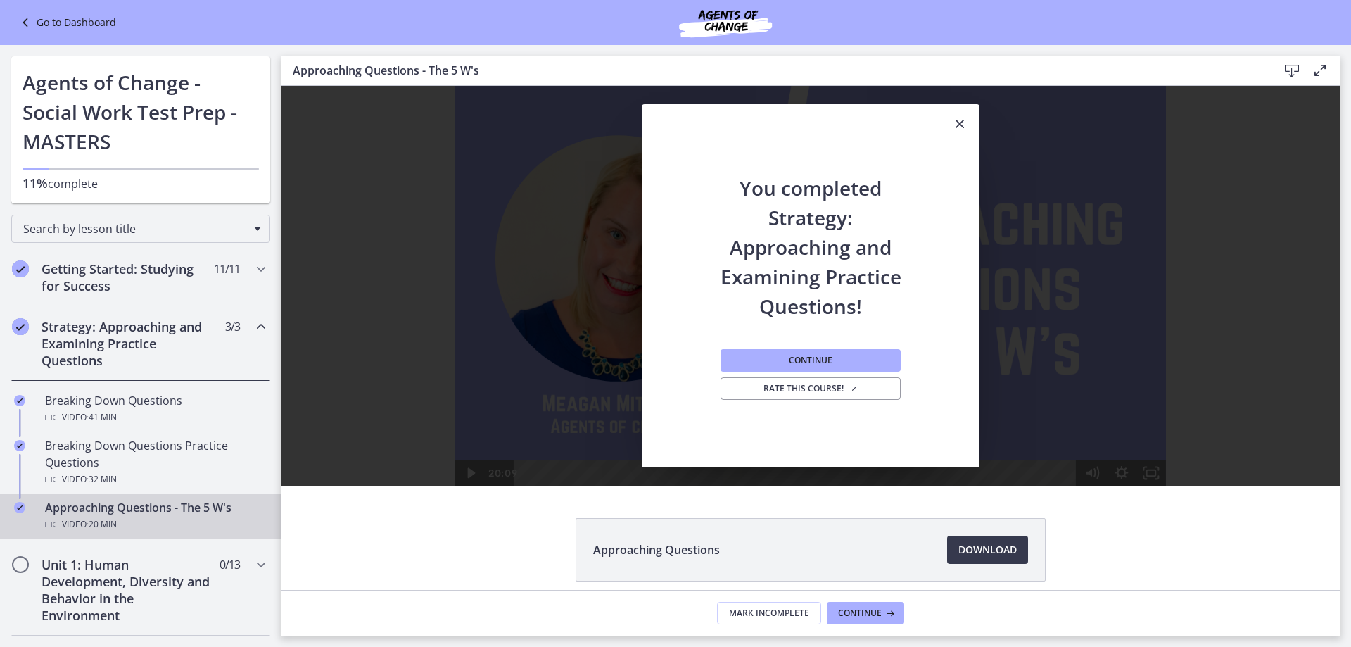
scroll to position [41, 0]
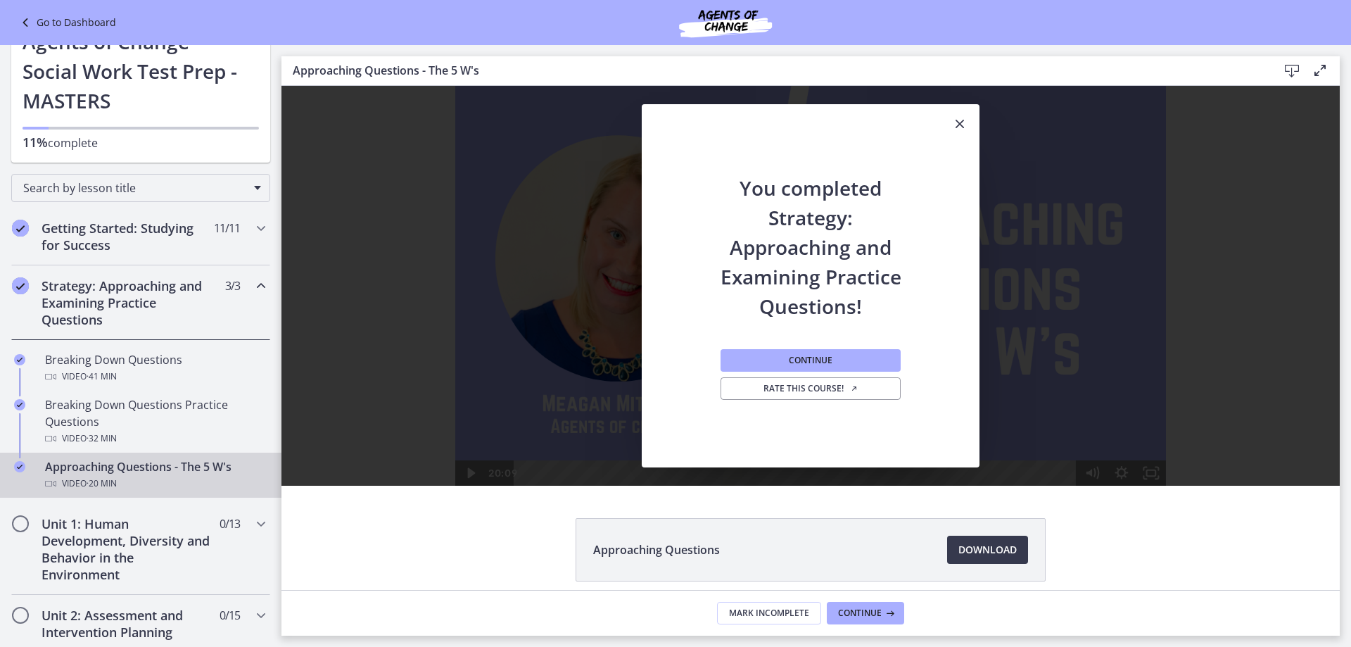
click at [253, 289] on icon "Chapters" at bounding box center [261, 285] width 17 height 17
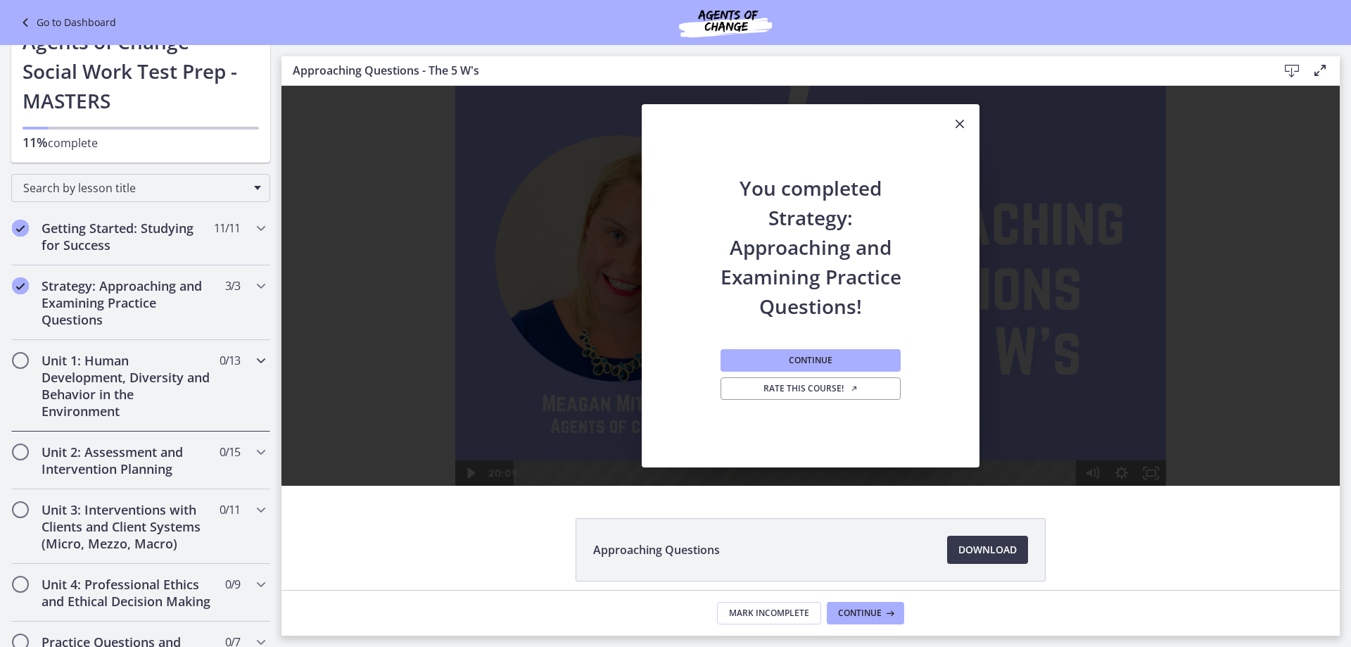
click at [256, 365] on icon "Chapters" at bounding box center [261, 360] width 17 height 17
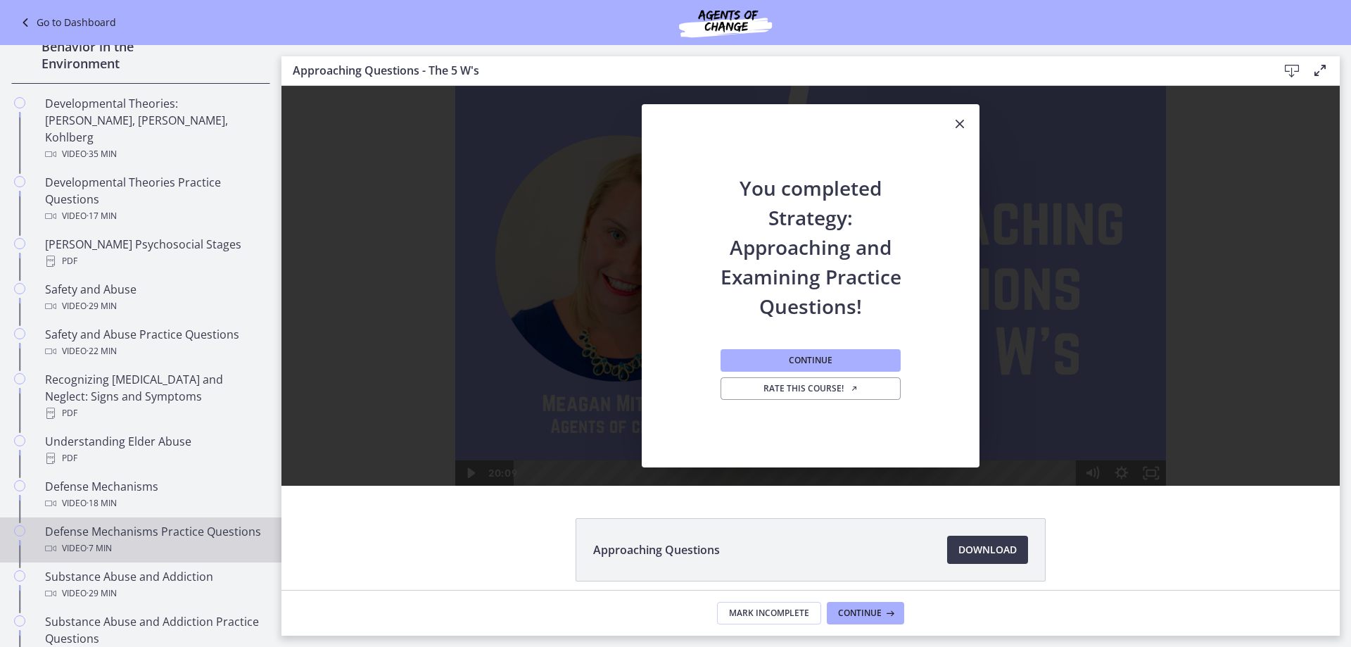
scroll to position [322, 0]
